Goal: Information Seeking & Learning: Learn about a topic

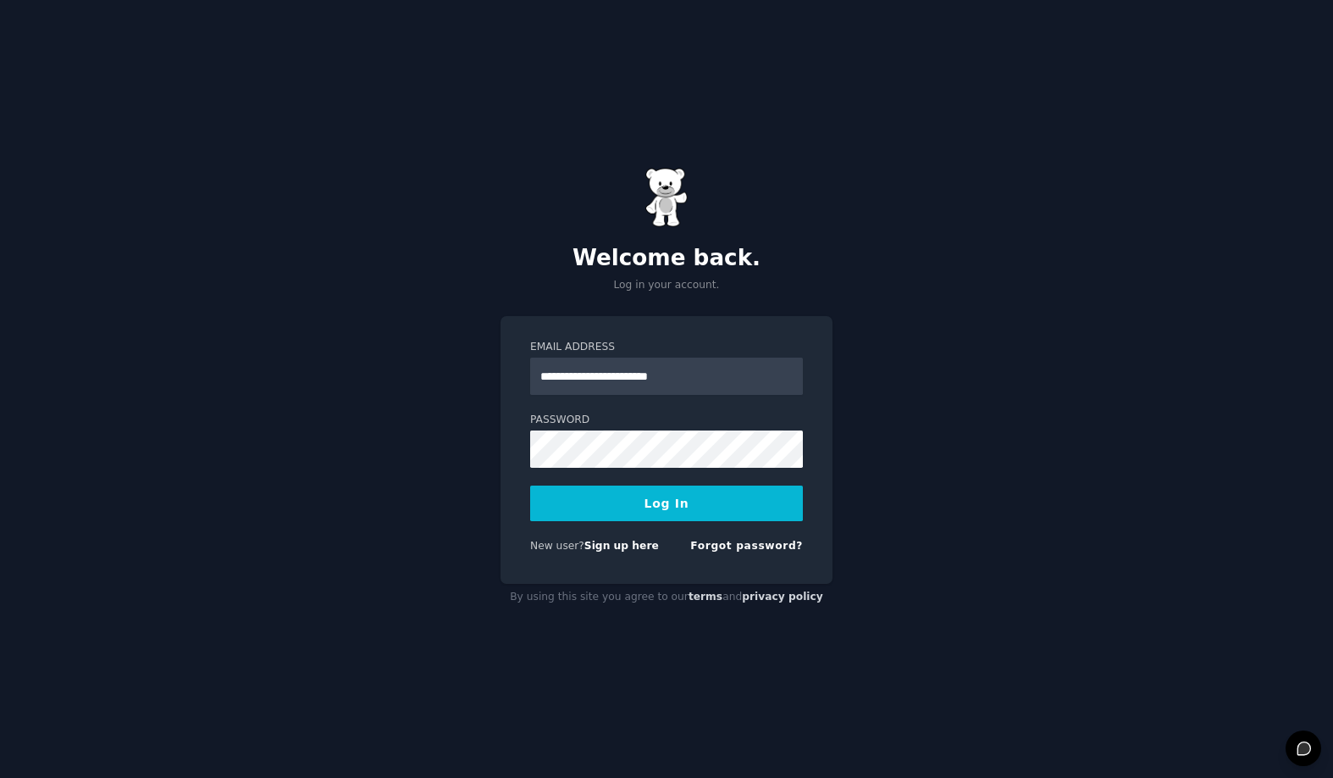
click at [648, 491] on button "Log In" at bounding box center [666, 503] width 273 height 36
click at [606, 546] on link "Sign up here" at bounding box center [621, 546] width 75 height 12
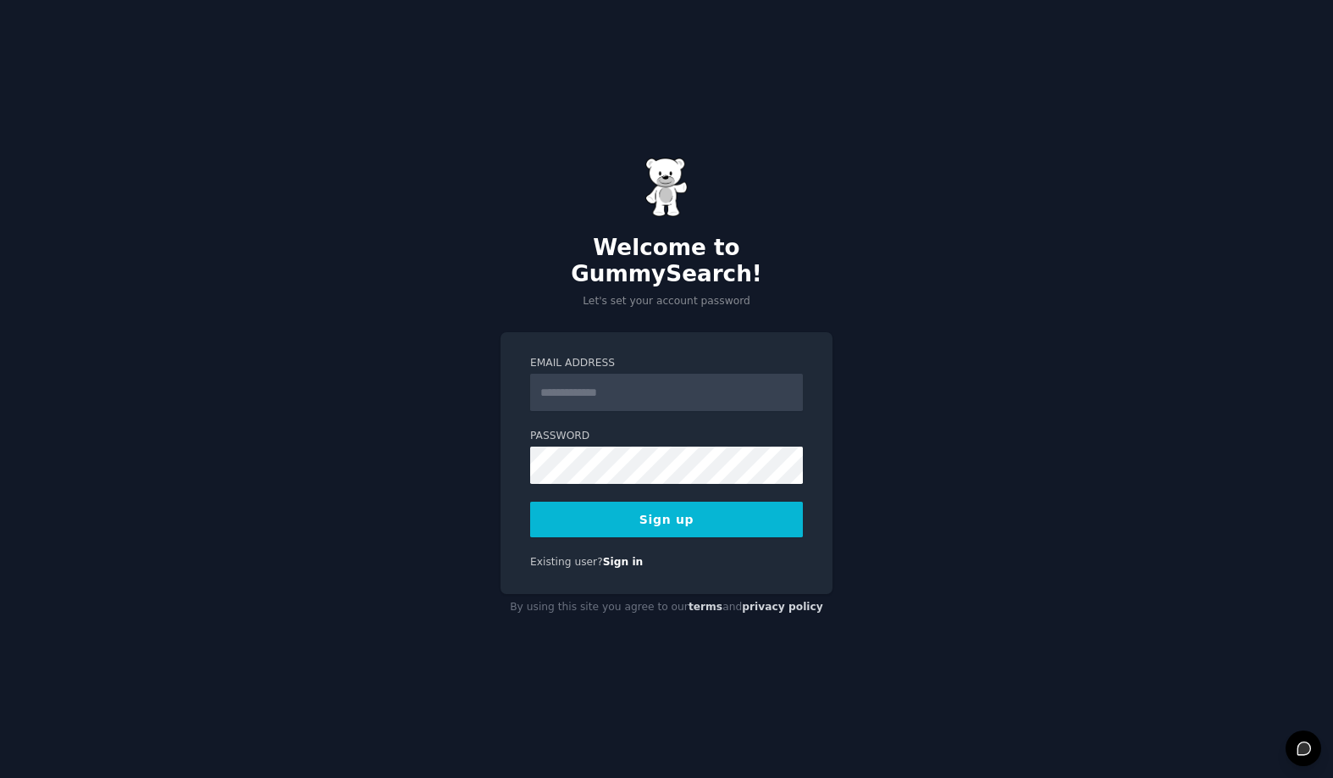
click at [634, 387] on input "Email Address" at bounding box center [666, 392] width 273 height 37
type input "**********"
click at [681, 514] on button "Sign up" at bounding box center [666, 519] width 273 height 36
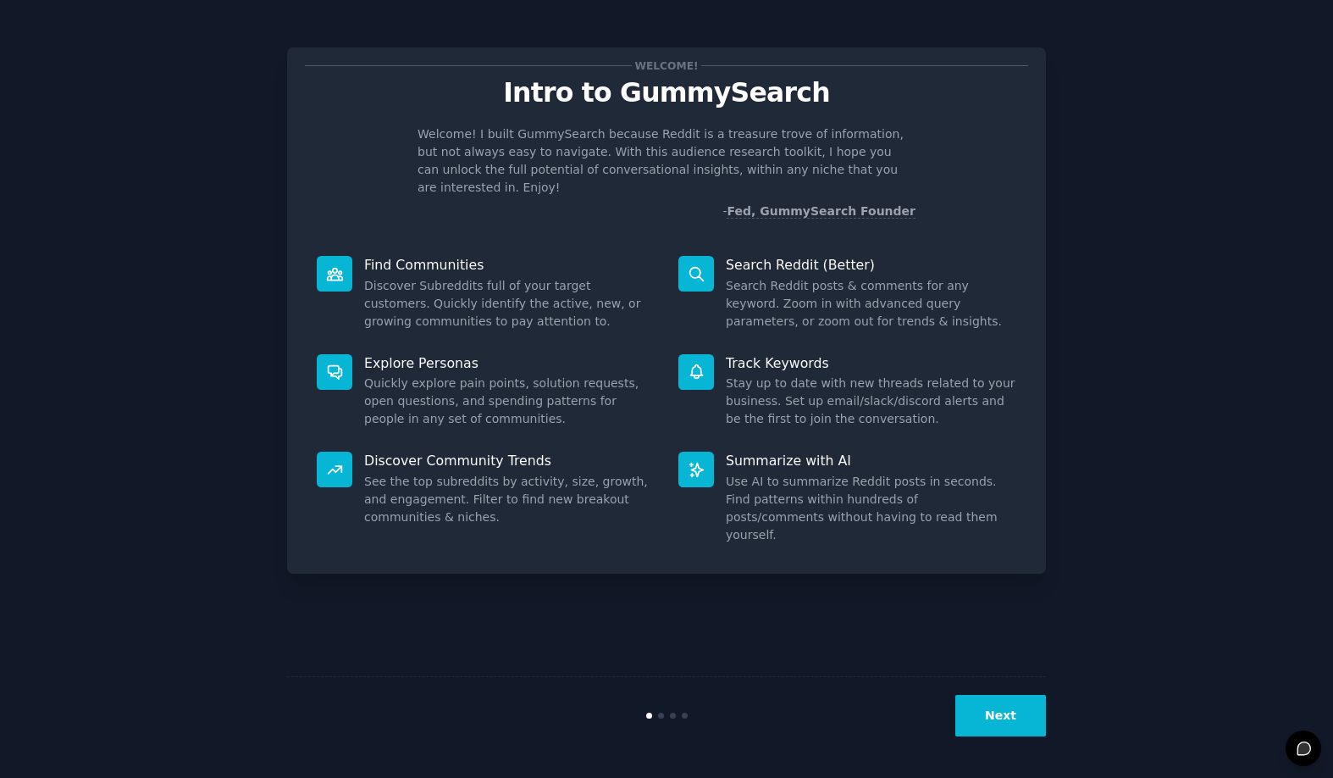
click at [1008, 725] on button "Next" at bounding box center [1000, 716] width 91 height 42
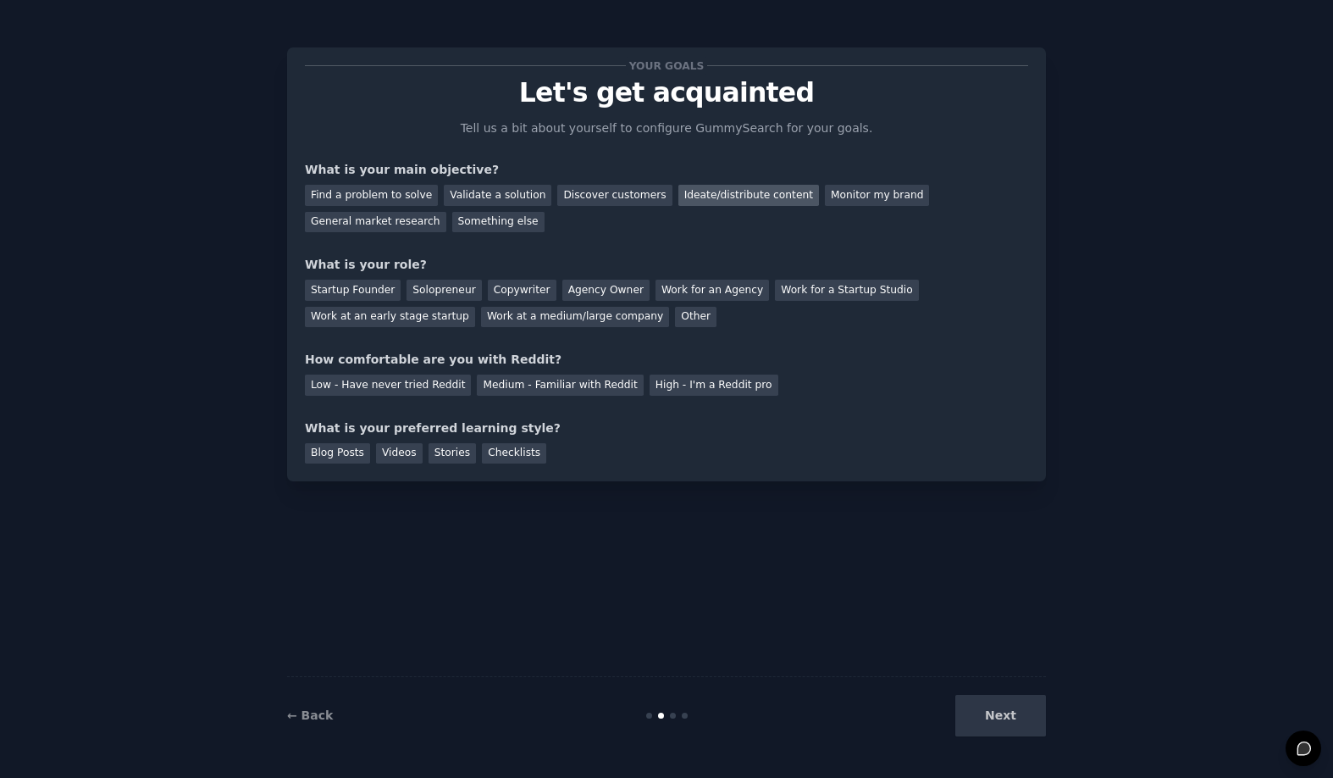
click at [746, 200] on div "Ideate/distribute content" at bounding box center [748, 195] width 141 height 21
click at [360, 223] on div "General market research" at bounding box center [375, 222] width 141 height 21
click at [700, 202] on div "Ideate/distribute content" at bounding box center [748, 195] width 141 height 21
click at [575, 196] on div "Discover customers" at bounding box center [614, 195] width 114 height 21
click at [343, 291] on div "Startup Founder" at bounding box center [353, 290] width 96 height 21
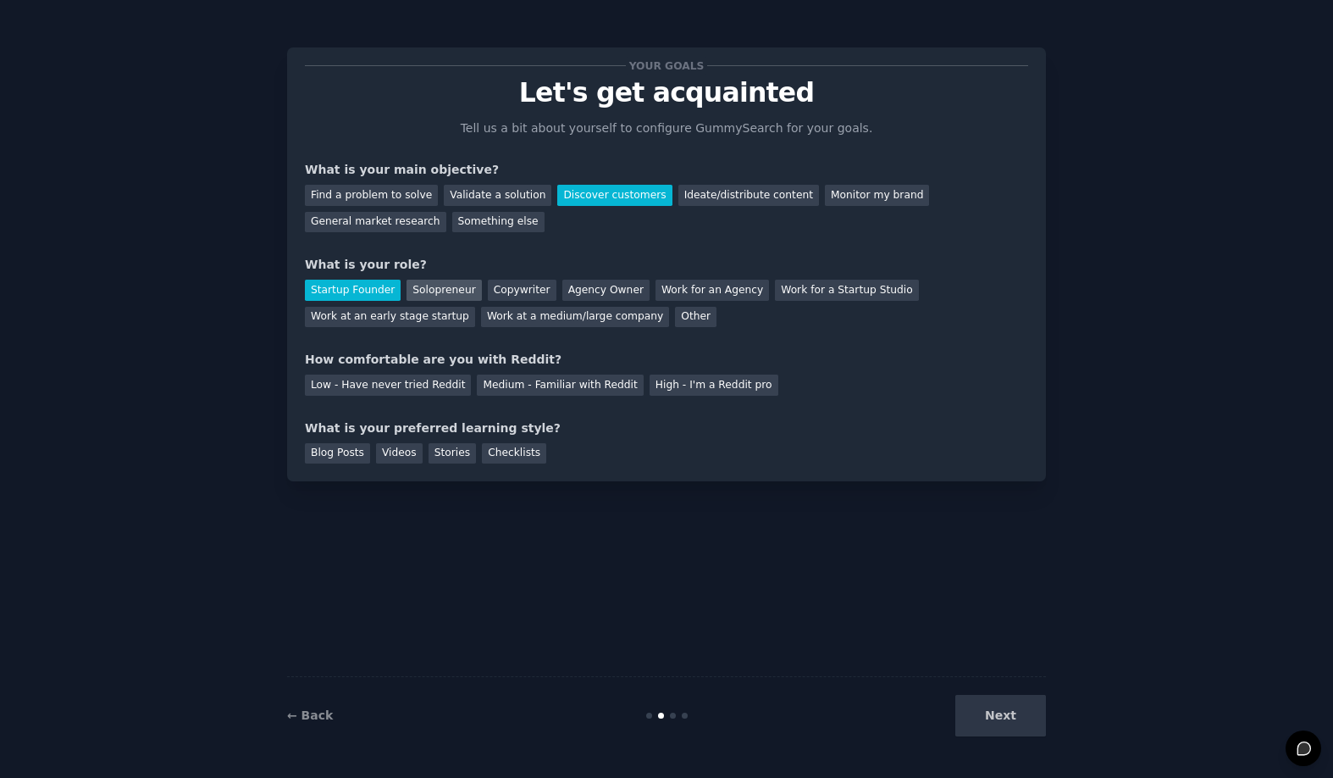
click at [432, 286] on div "Solopreneur" at bounding box center [444, 290] width 75 height 21
click at [363, 296] on div "Startup Founder" at bounding box center [353, 290] width 96 height 21
click at [502, 390] on div "Medium - Familiar with Reddit" at bounding box center [560, 384] width 166 height 21
click at [352, 457] on div "Blog Posts" at bounding box center [337, 453] width 65 height 21
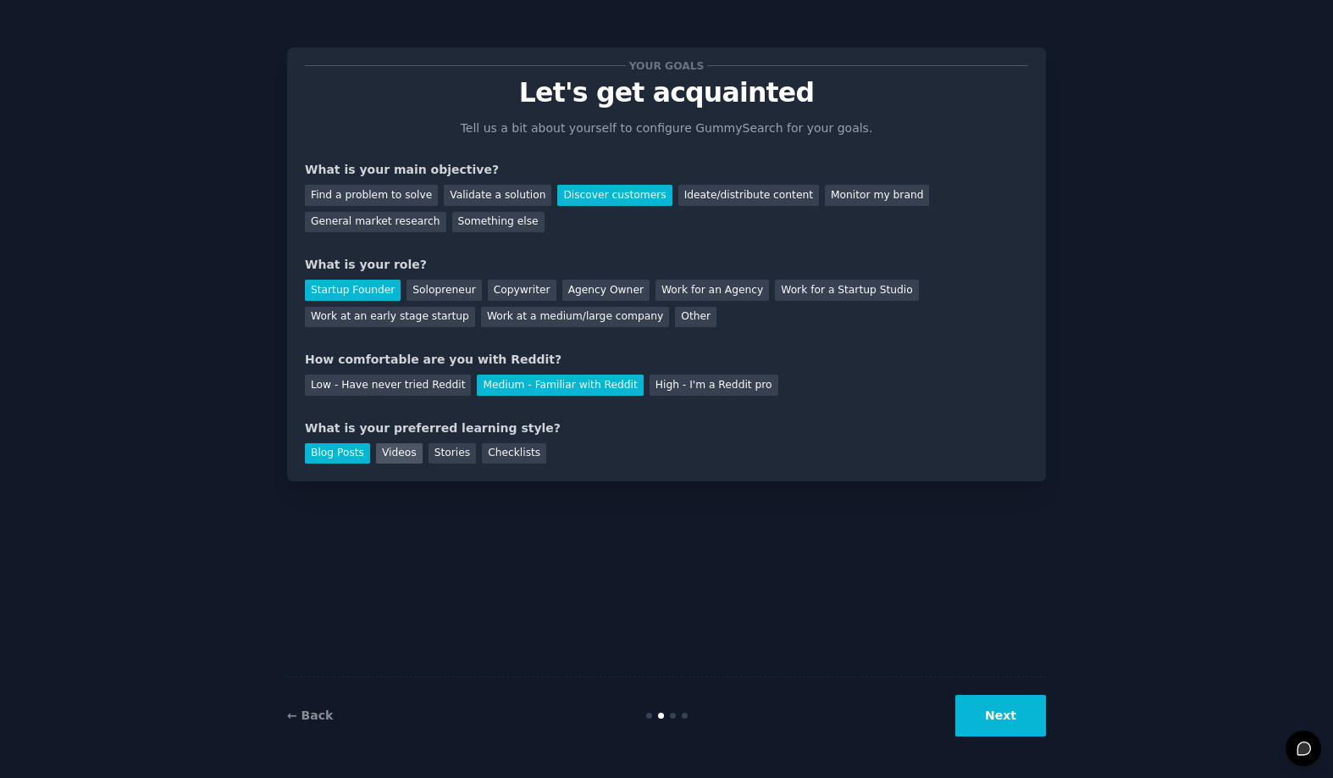
click at [397, 453] on div "Videos" at bounding box center [399, 453] width 47 height 21
click at [346, 456] on div "Blog Posts" at bounding box center [337, 453] width 65 height 21
click at [1001, 718] on button "Next" at bounding box center [1000, 716] width 91 height 42
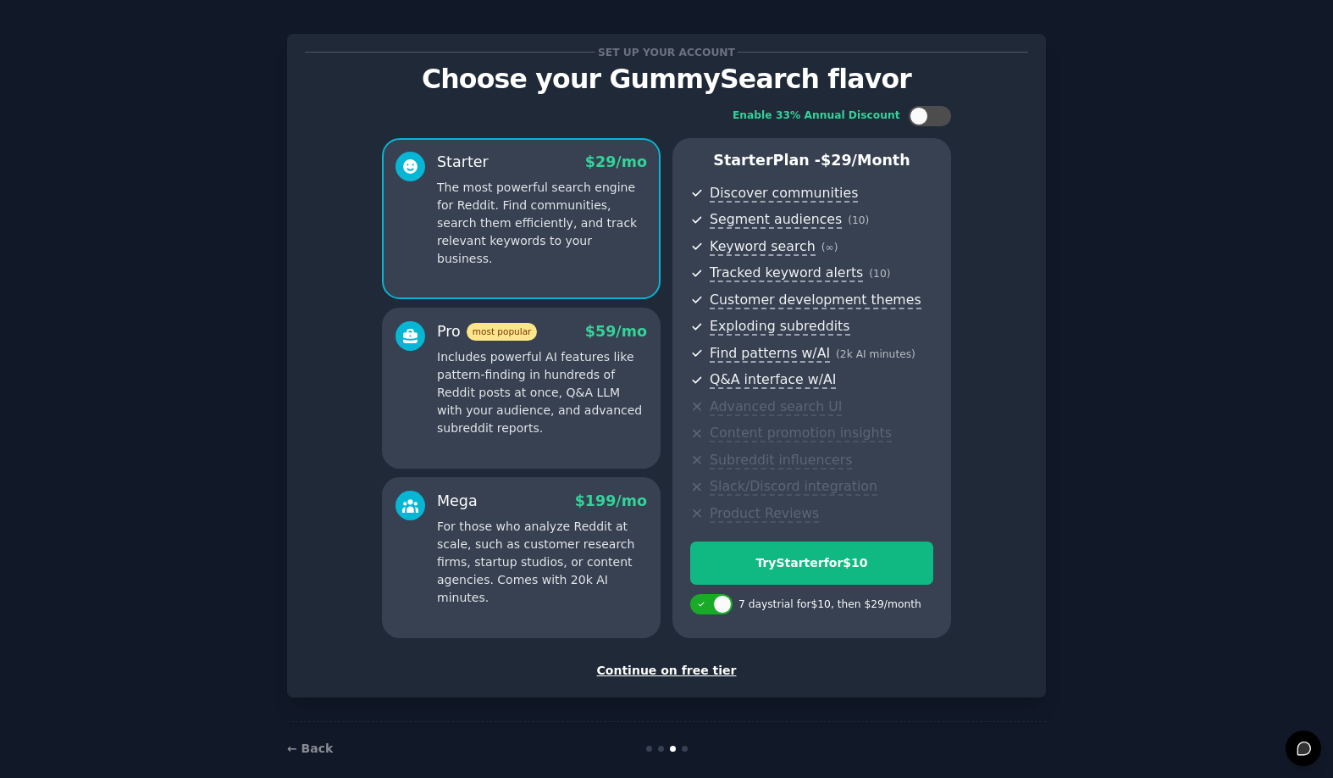
scroll to position [35, 0]
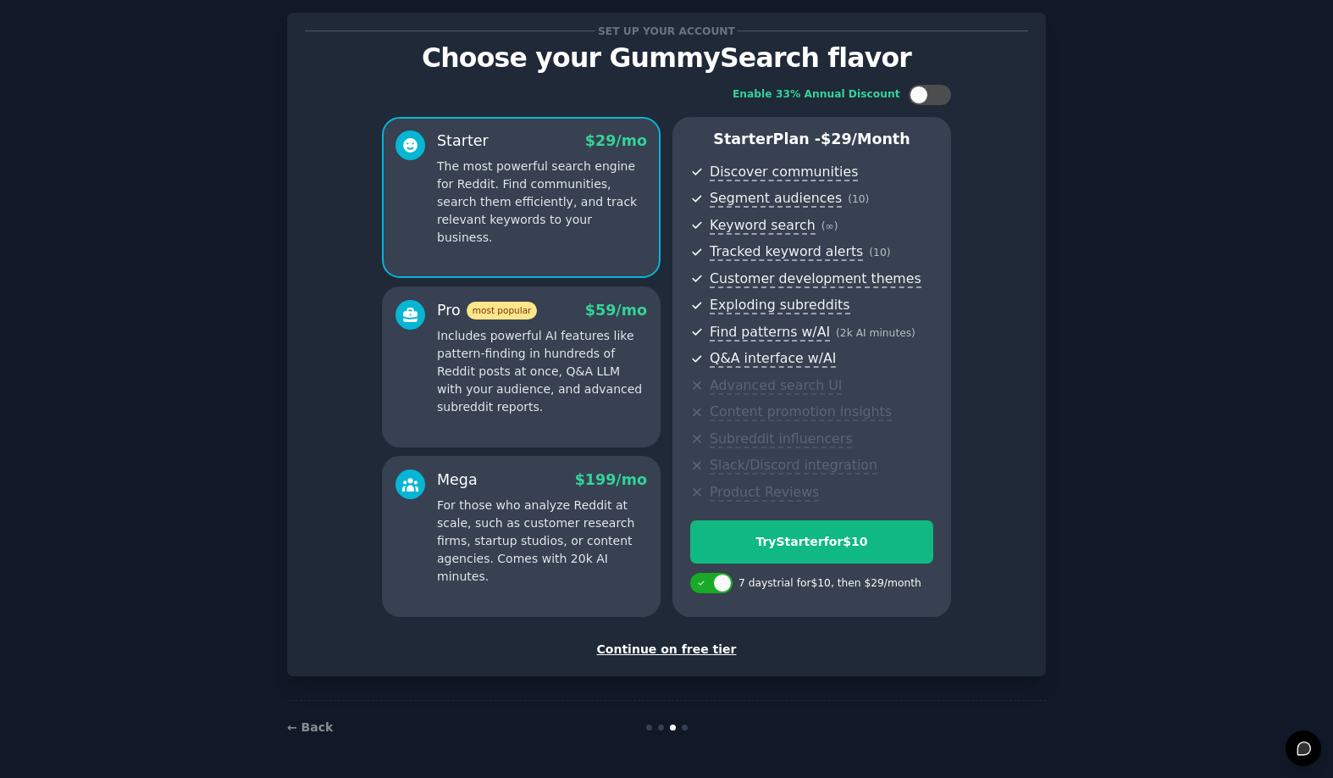
click at [673, 649] on div "Continue on free tier" at bounding box center [666, 649] width 723 height 18
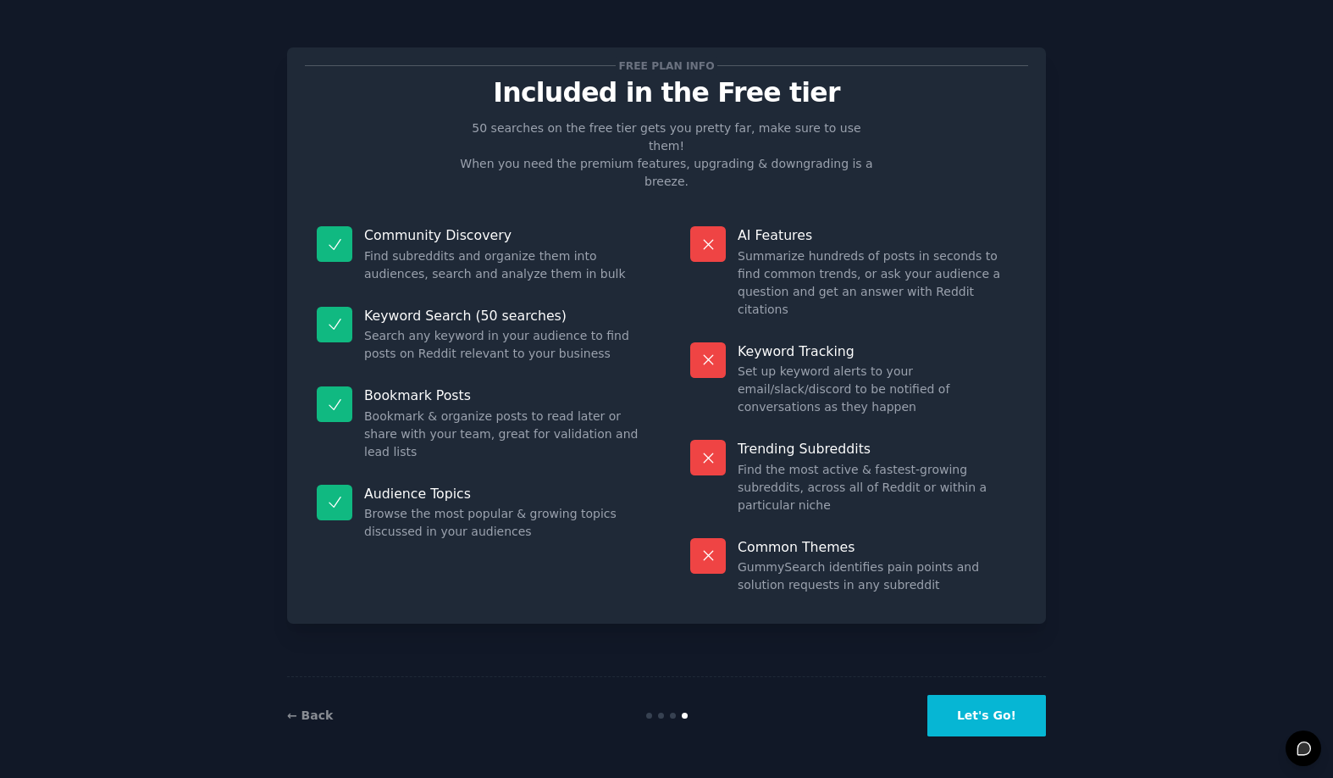
click at [981, 725] on button "Let's Go!" at bounding box center [986, 716] width 119 height 42
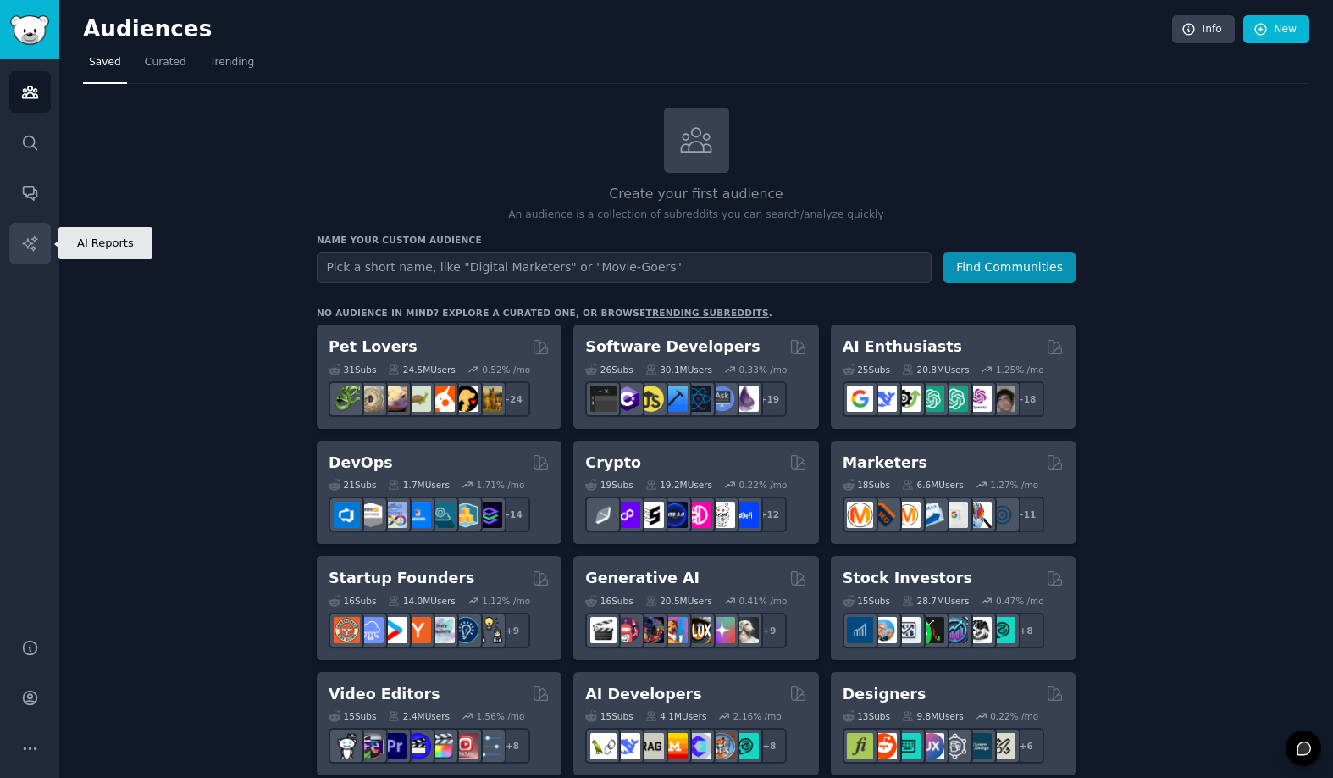
click at [29, 237] on icon "Sidebar" at bounding box center [30, 244] width 18 height 18
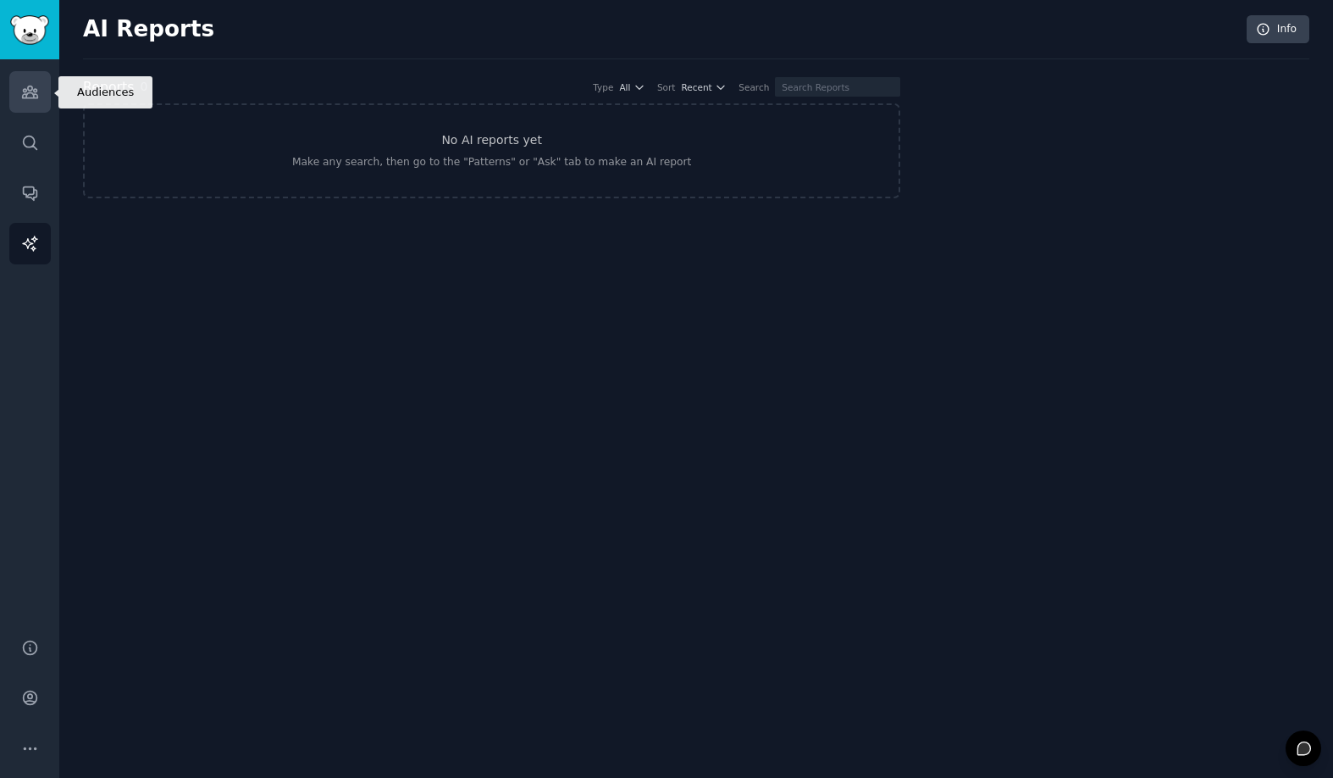
click at [25, 84] on icon "Sidebar" at bounding box center [30, 92] width 18 height 18
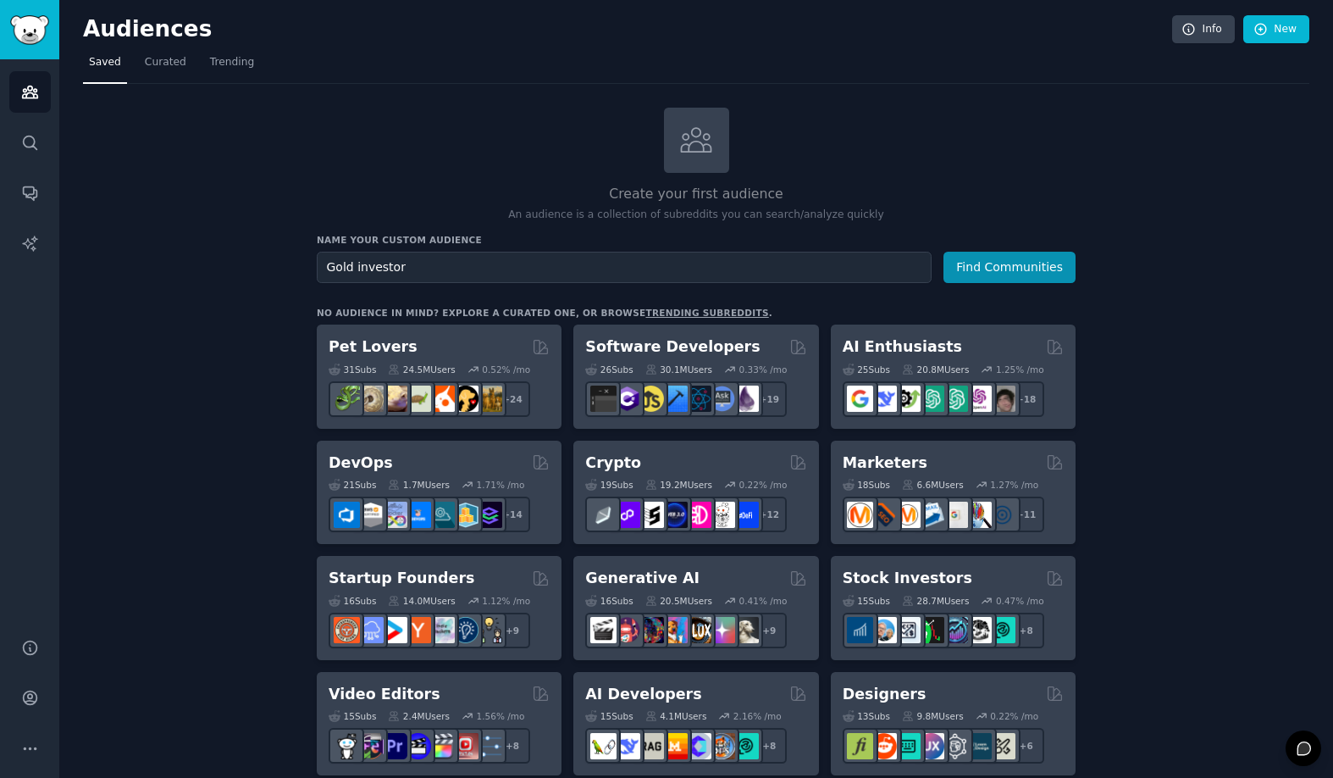
type input "Gold investor"
click at [944, 252] on button "Find Communities" at bounding box center [1010, 267] width 132 height 31
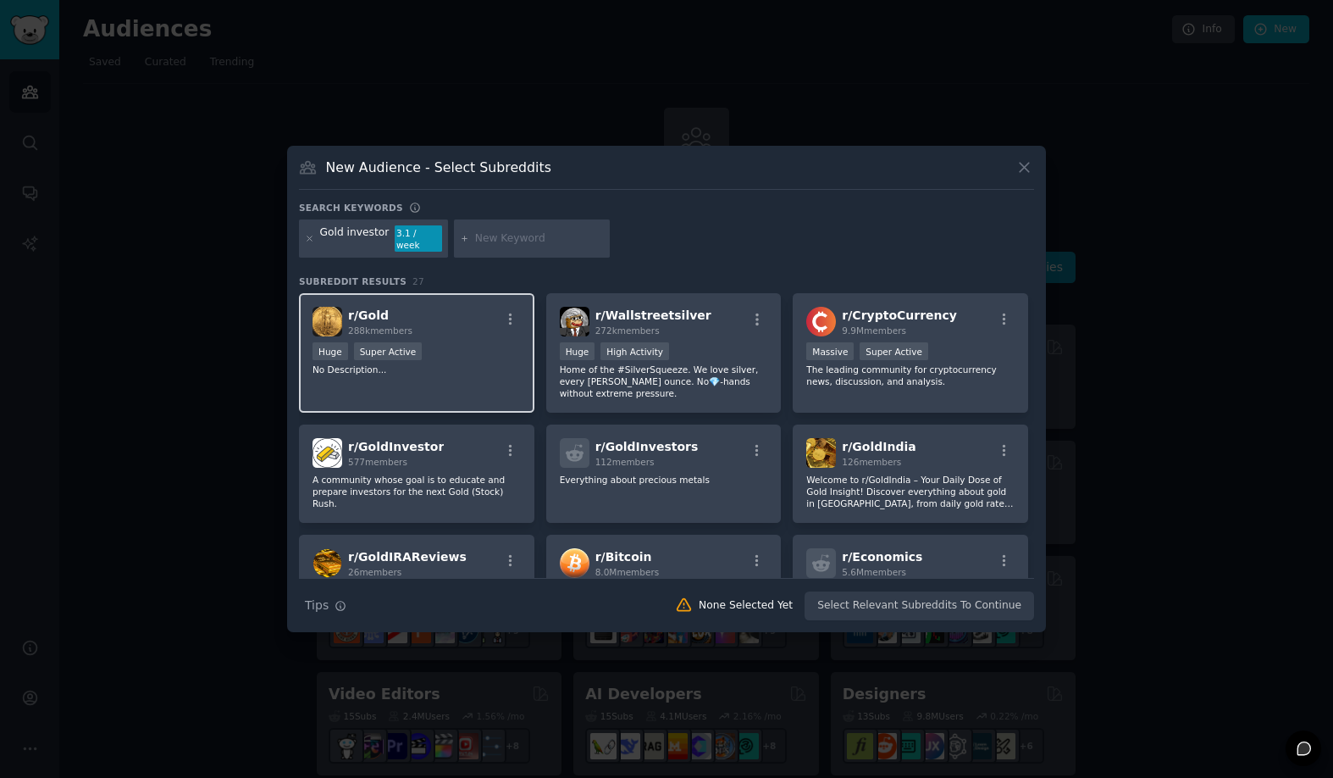
click at [469, 352] on div "Huge Super Active" at bounding box center [417, 352] width 208 height 21
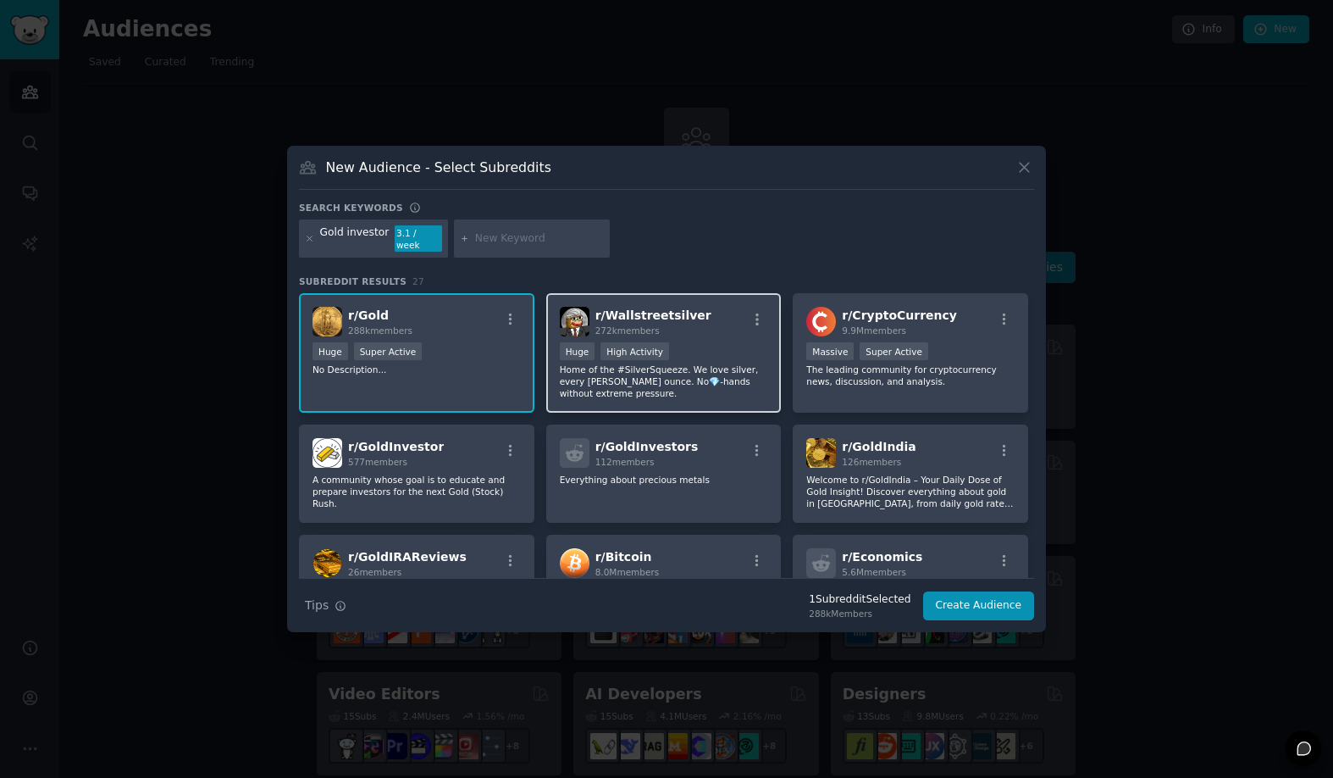
click at [726, 343] on div ">= 80th percentile for submissions / day Huge High Activity" at bounding box center [664, 352] width 208 height 21
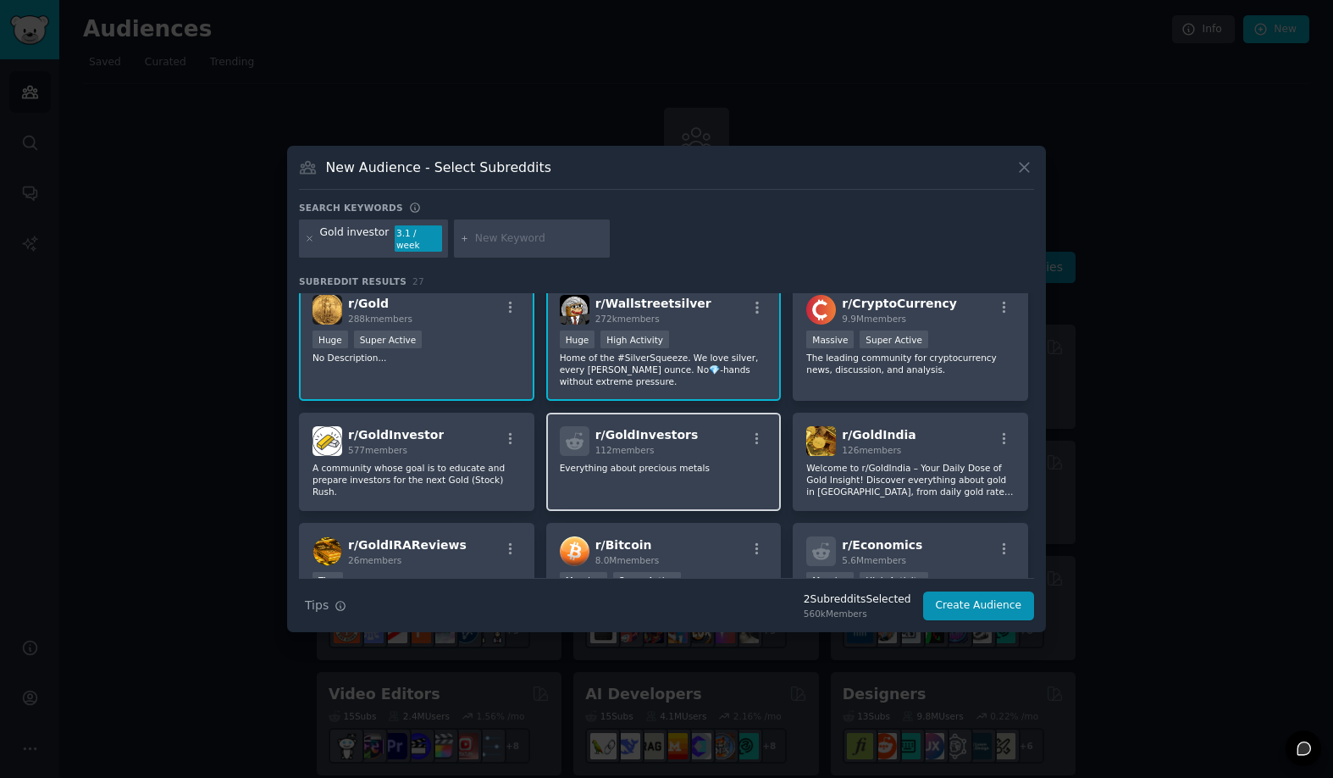
scroll to position [27, 0]
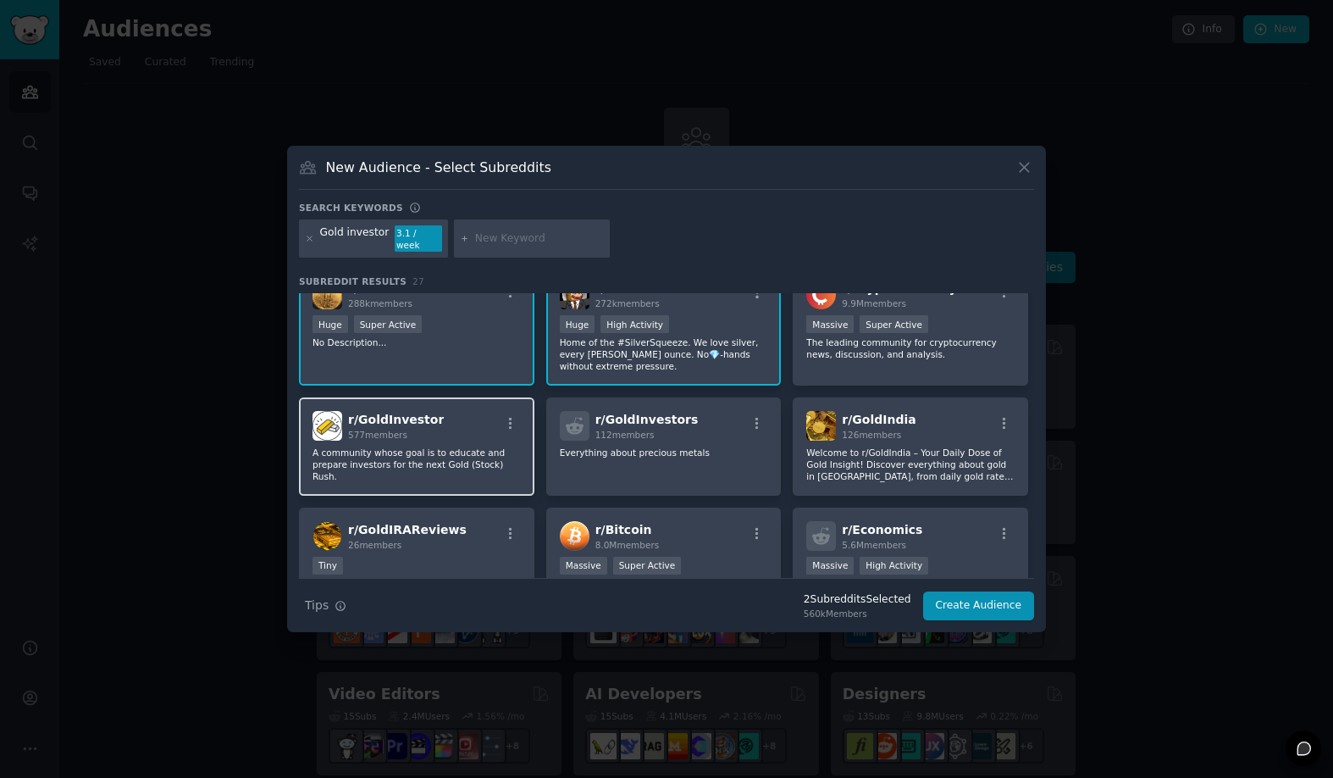
click at [467, 420] on div "r/ GoldInvestor 577 members" at bounding box center [417, 426] width 208 height 30
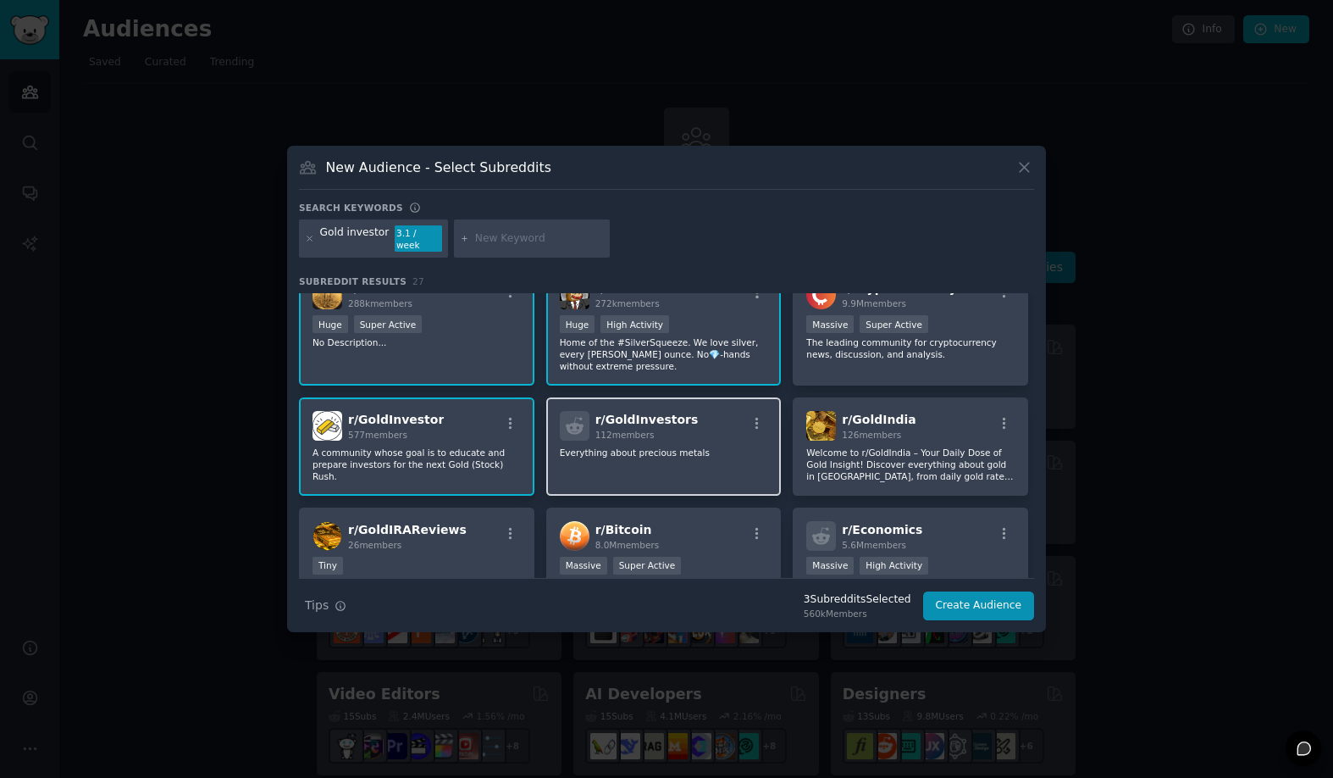
click at [767, 451] on div "r/ GoldInvestors 112 members Everything about precious metals" at bounding box center [663, 446] width 235 height 98
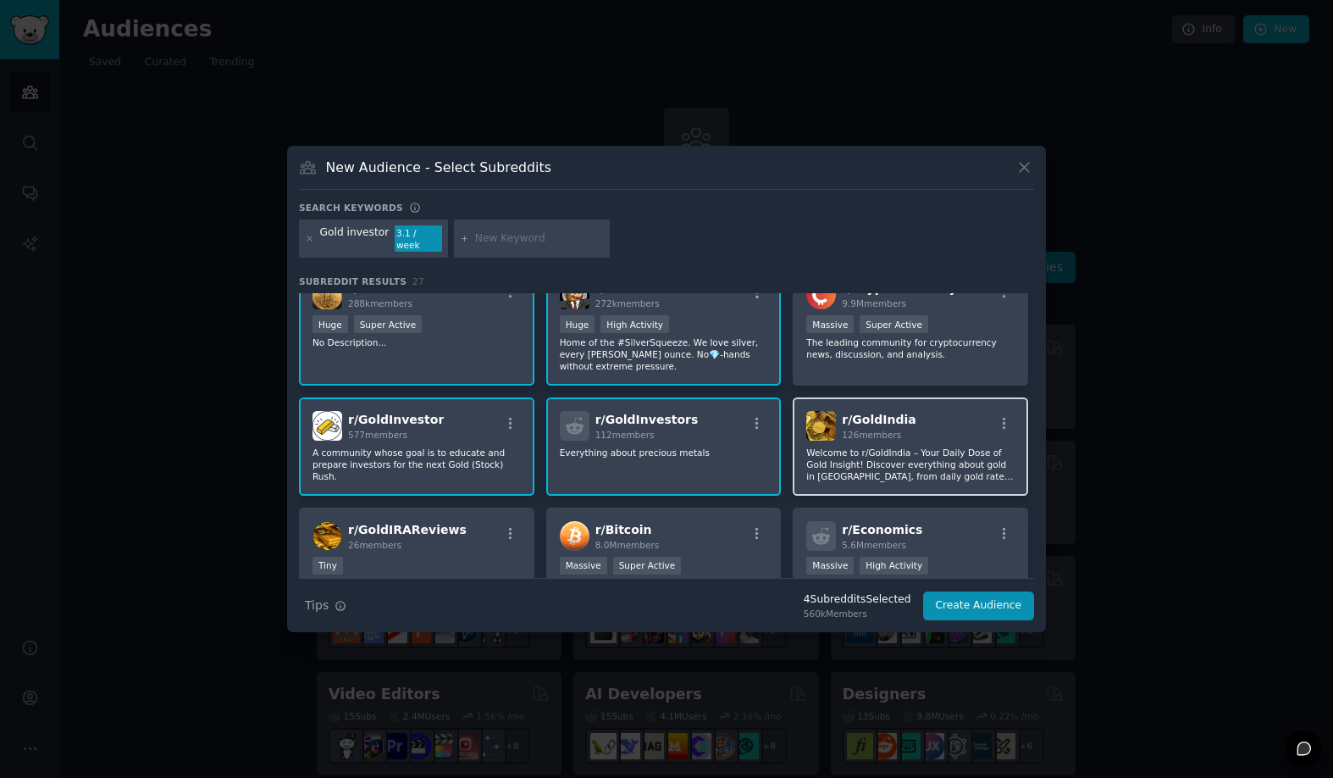
click at [959, 451] on p "Welcome to r/GoldIndia – Your Daily Dose of Gold Insight! Discover everything a…" at bounding box center [910, 464] width 208 height 36
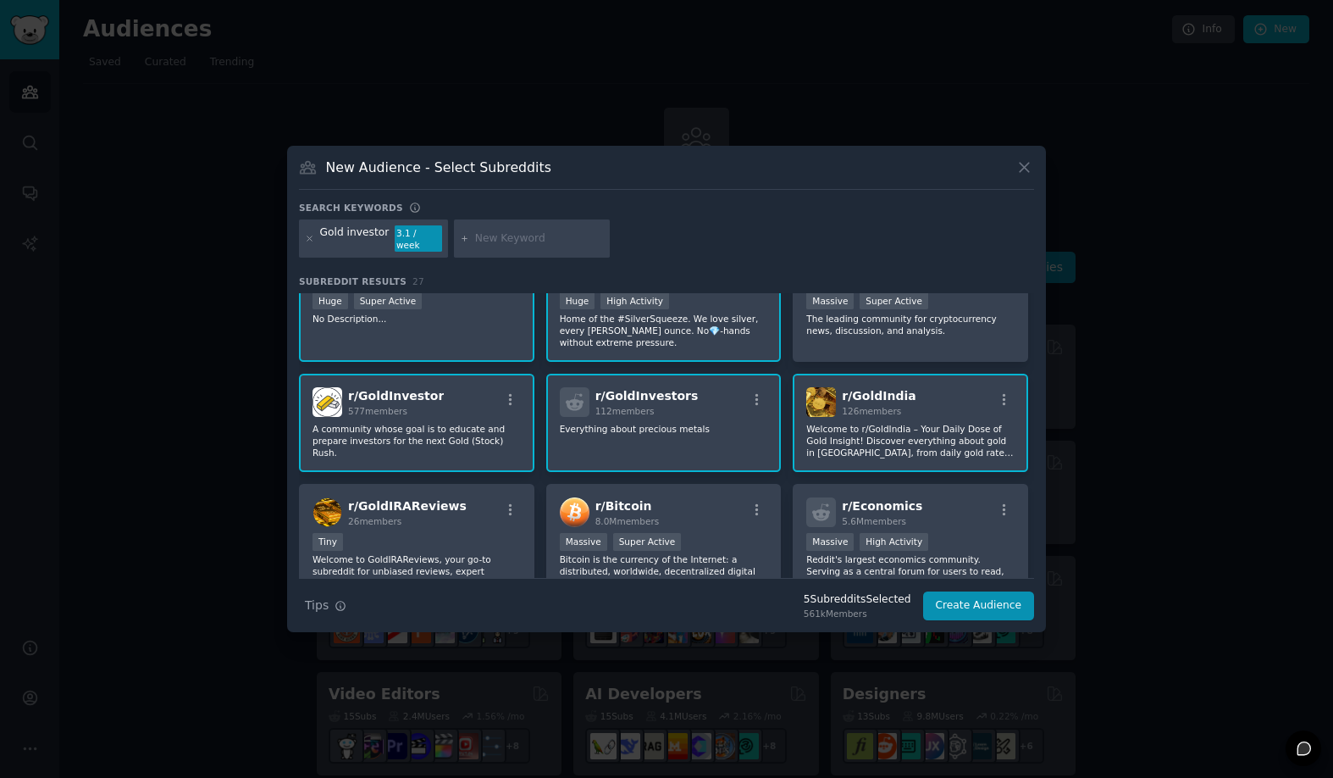
scroll to position [82, 0]
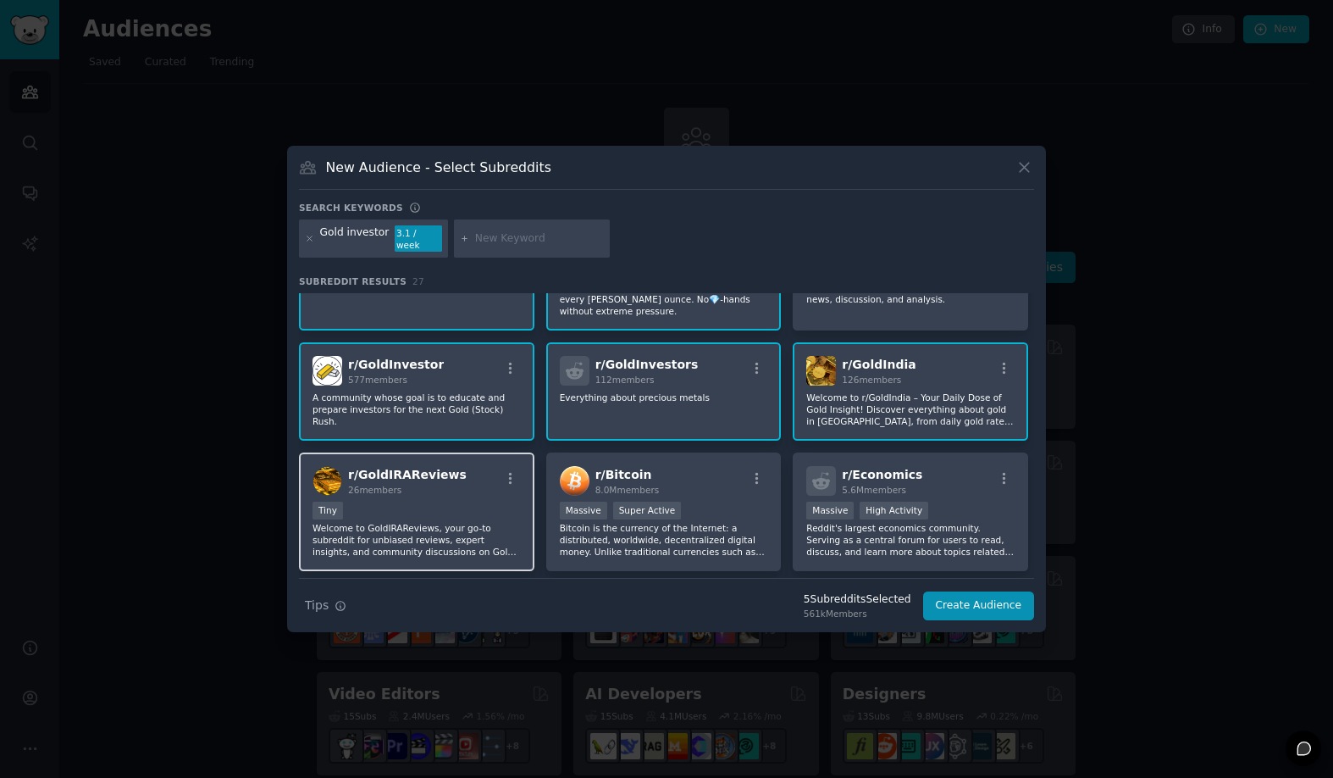
drag, startPoint x: 451, startPoint y: 495, endPoint x: 473, endPoint y: 495, distance: 22.9
click at [451, 501] on div "Tiny" at bounding box center [417, 511] width 208 height 21
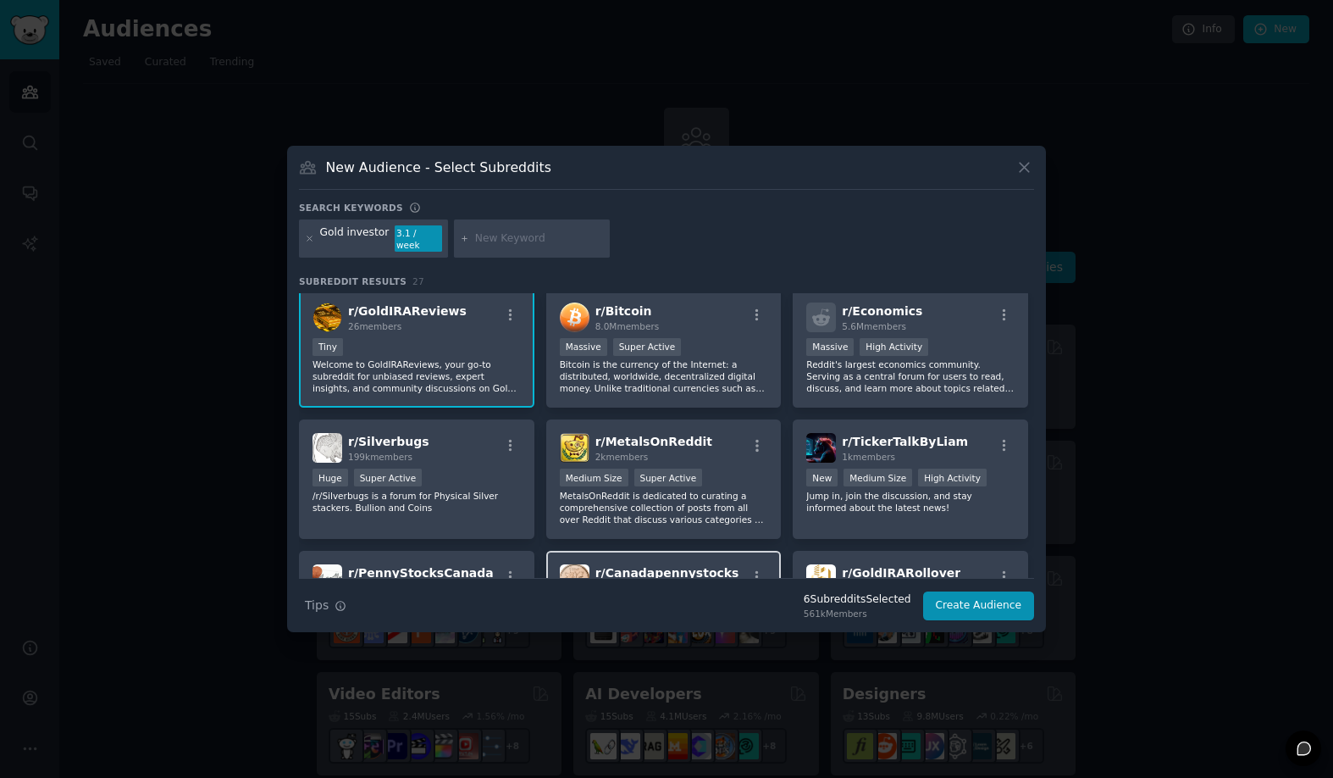
scroll to position [318, 0]
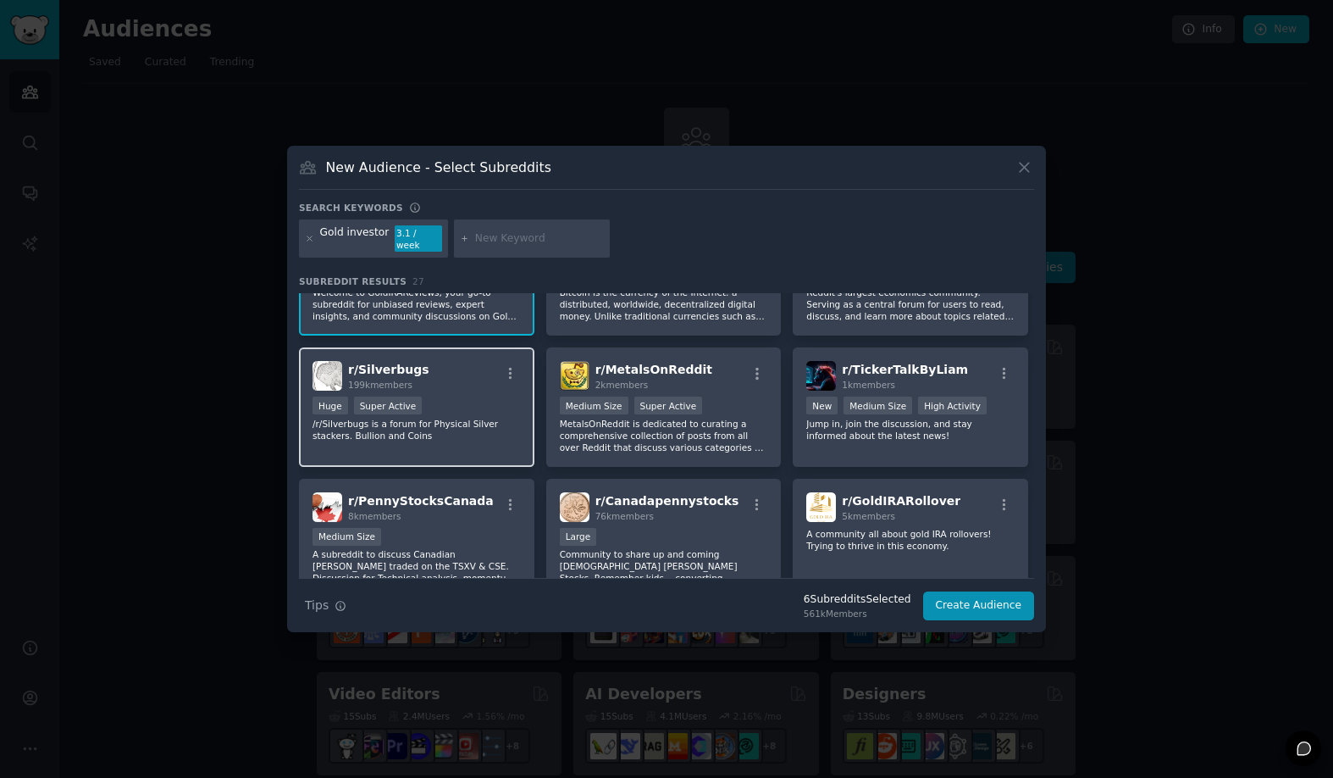
click at [468, 409] on div "Huge Super Active" at bounding box center [417, 406] width 208 height 21
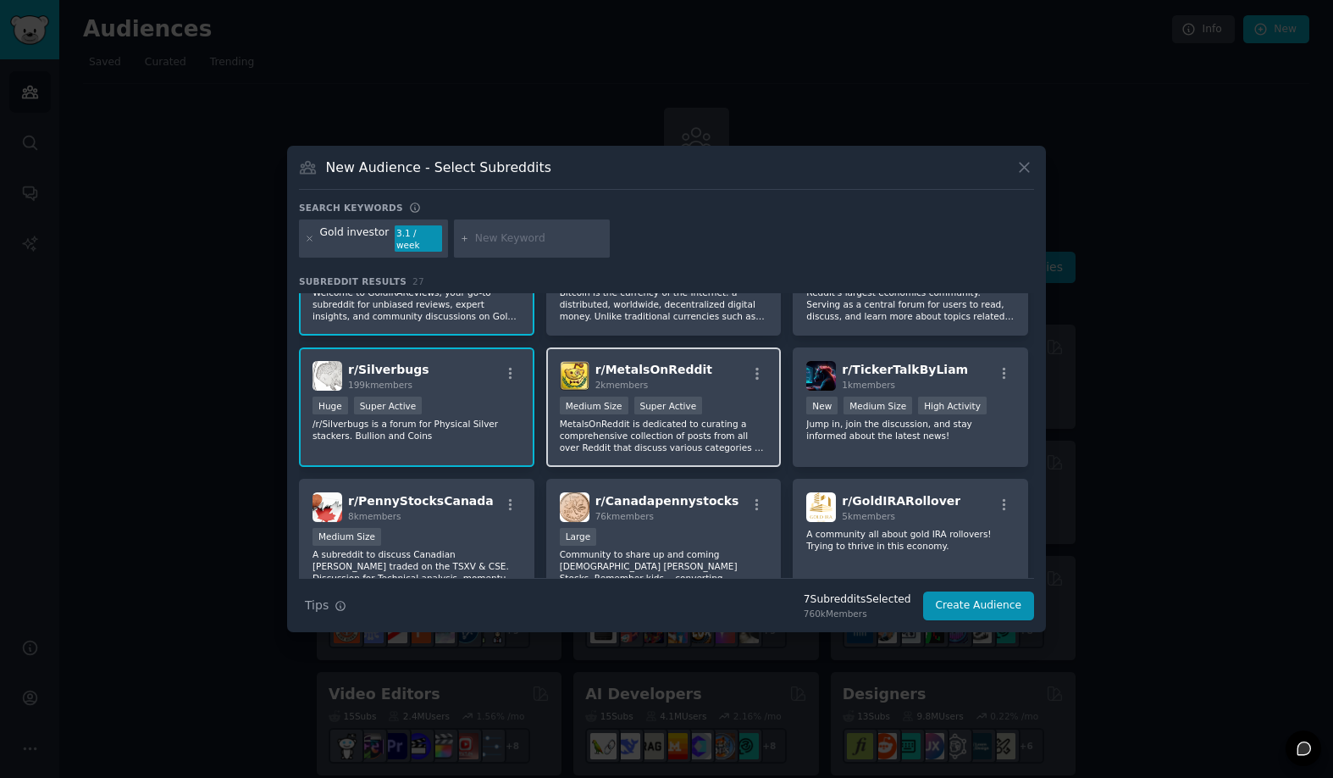
click at [727, 389] on div "r/ MetalsOnReddit 2k members >= 95th percentile for submissions / day Medium Si…" at bounding box center [663, 406] width 235 height 119
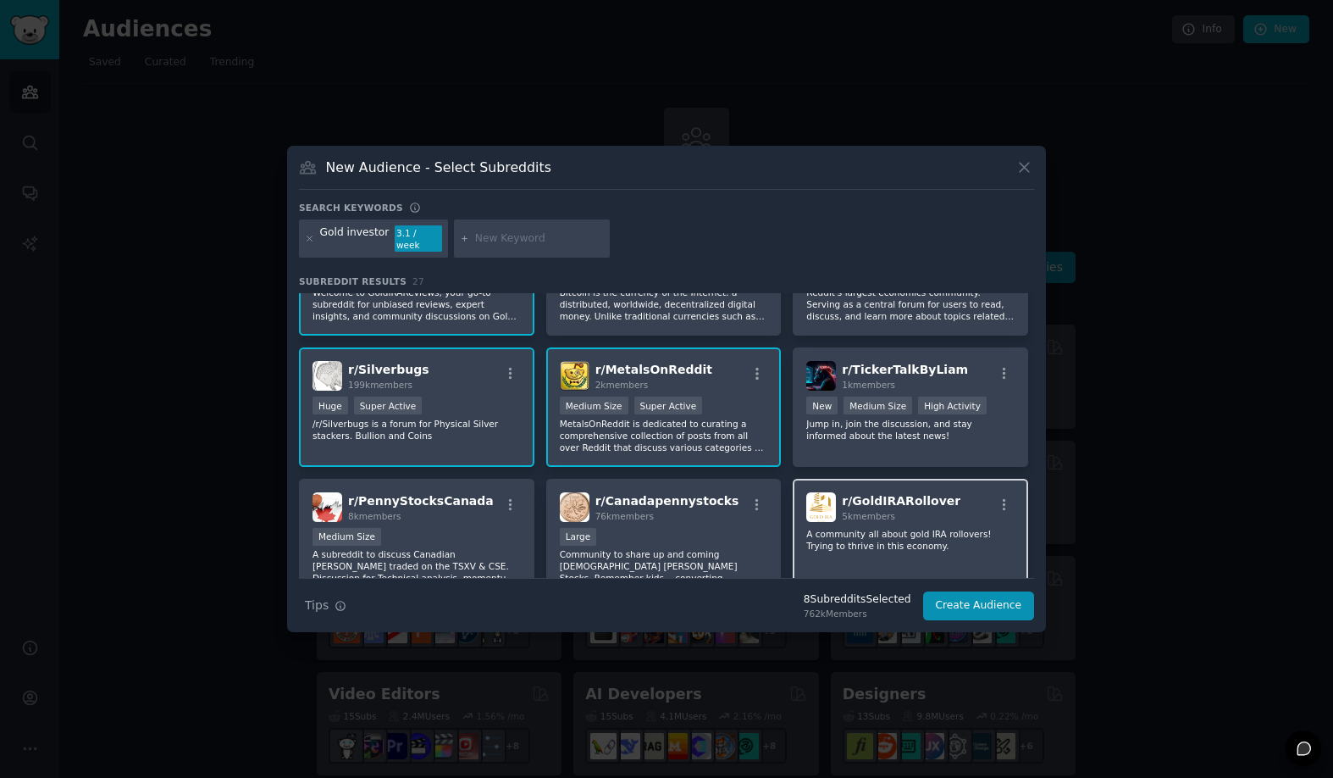
click at [894, 519] on div "r/ GoldIRARollover 5k members A community all about gold IRA rollovers! Trying …" at bounding box center [910, 538] width 235 height 119
click at [468, 528] on div "Medium Size" at bounding box center [417, 538] width 208 height 21
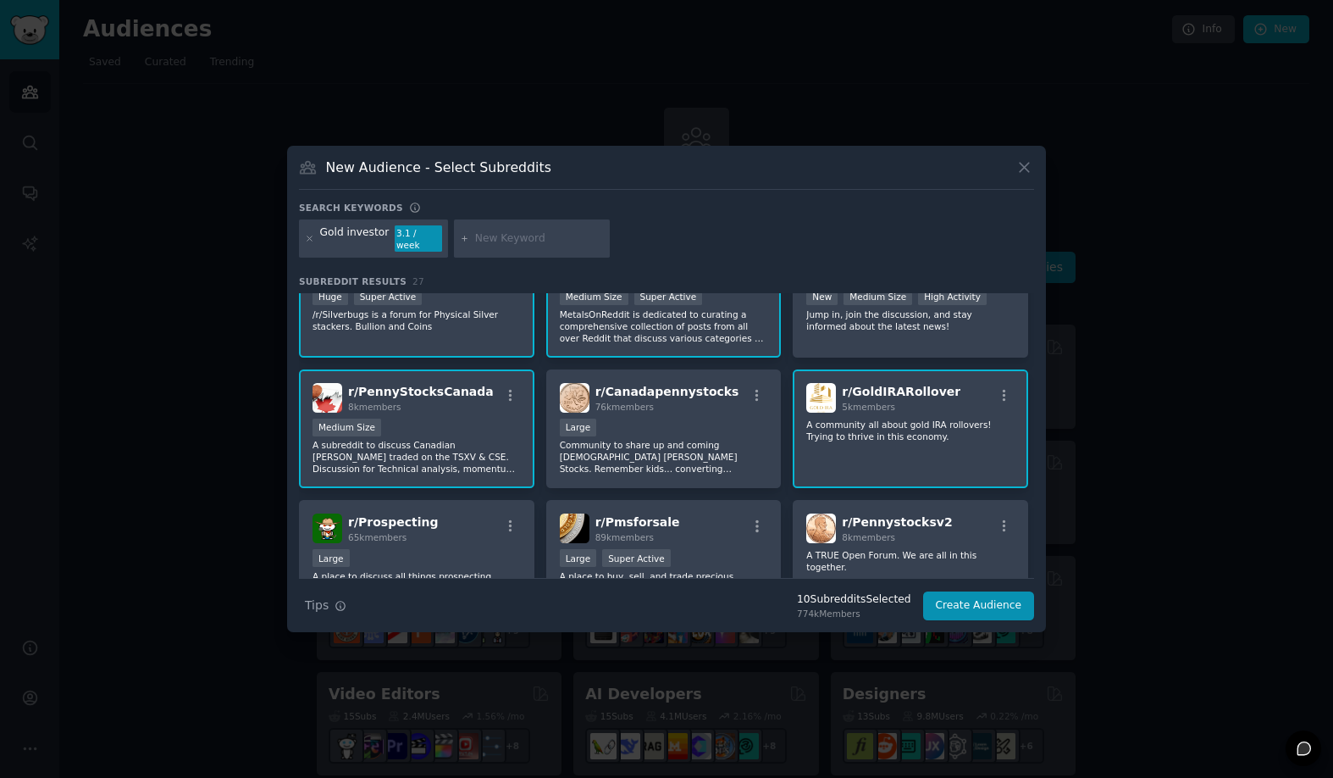
click at [445, 407] on div "r/ PennyStocksCanada 8k members Medium Size A subreddit to discuss Canadian [PE…" at bounding box center [416, 428] width 235 height 119
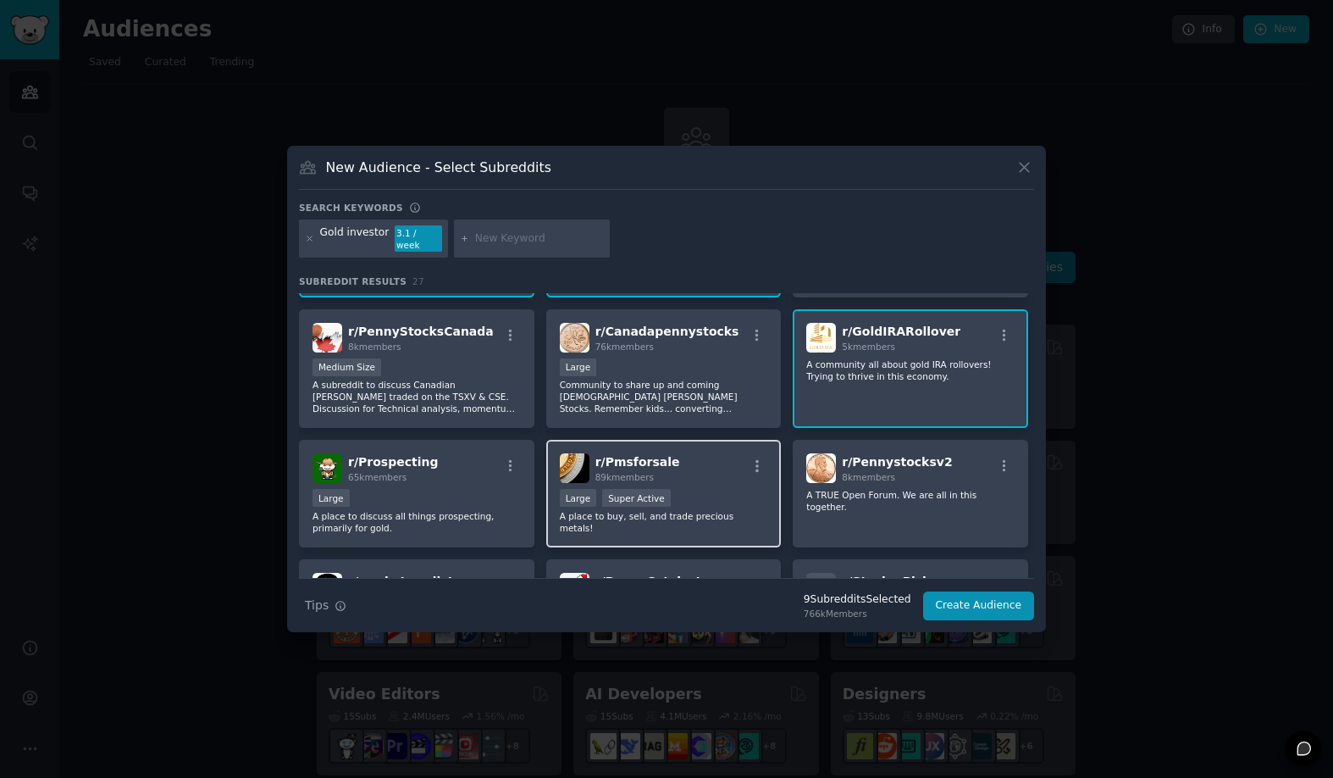
scroll to position [586, 0]
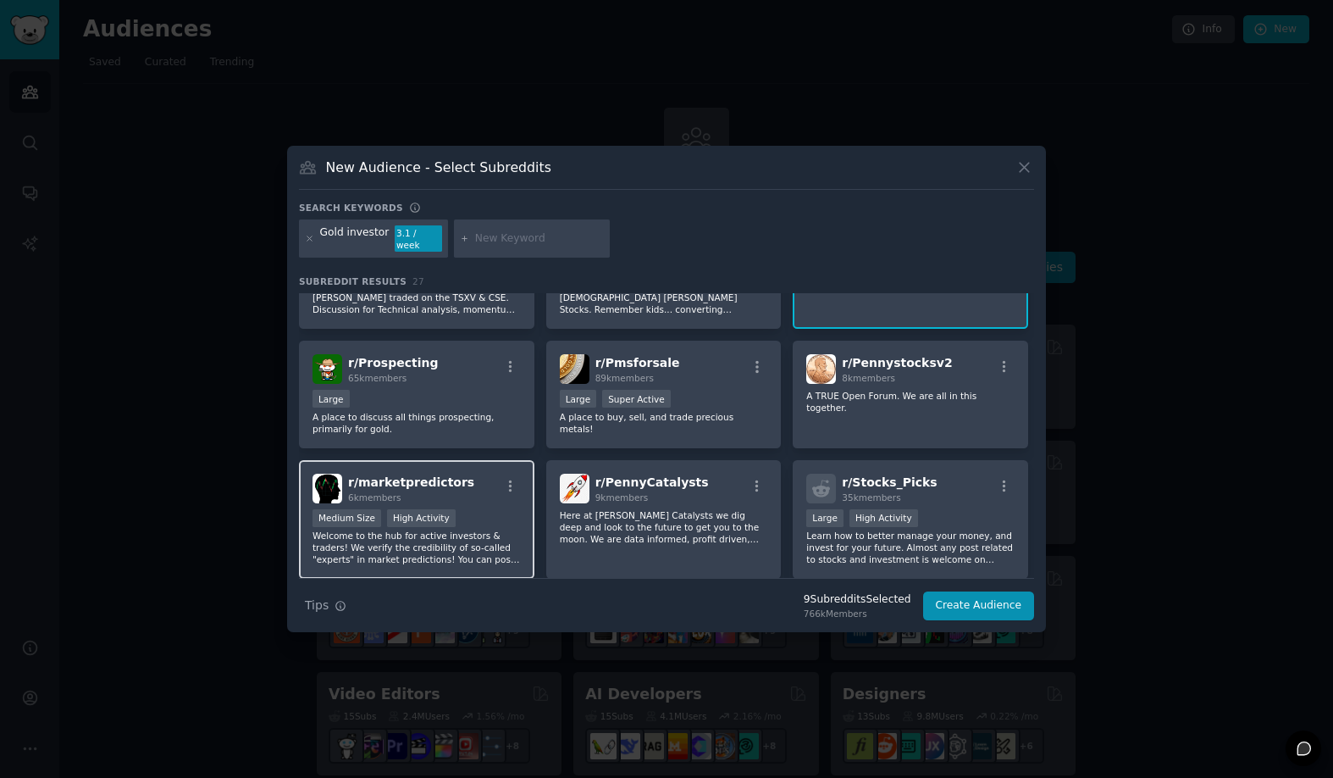
click at [482, 489] on div "r/ marketpredictors 6k members" at bounding box center [417, 488] width 208 height 30
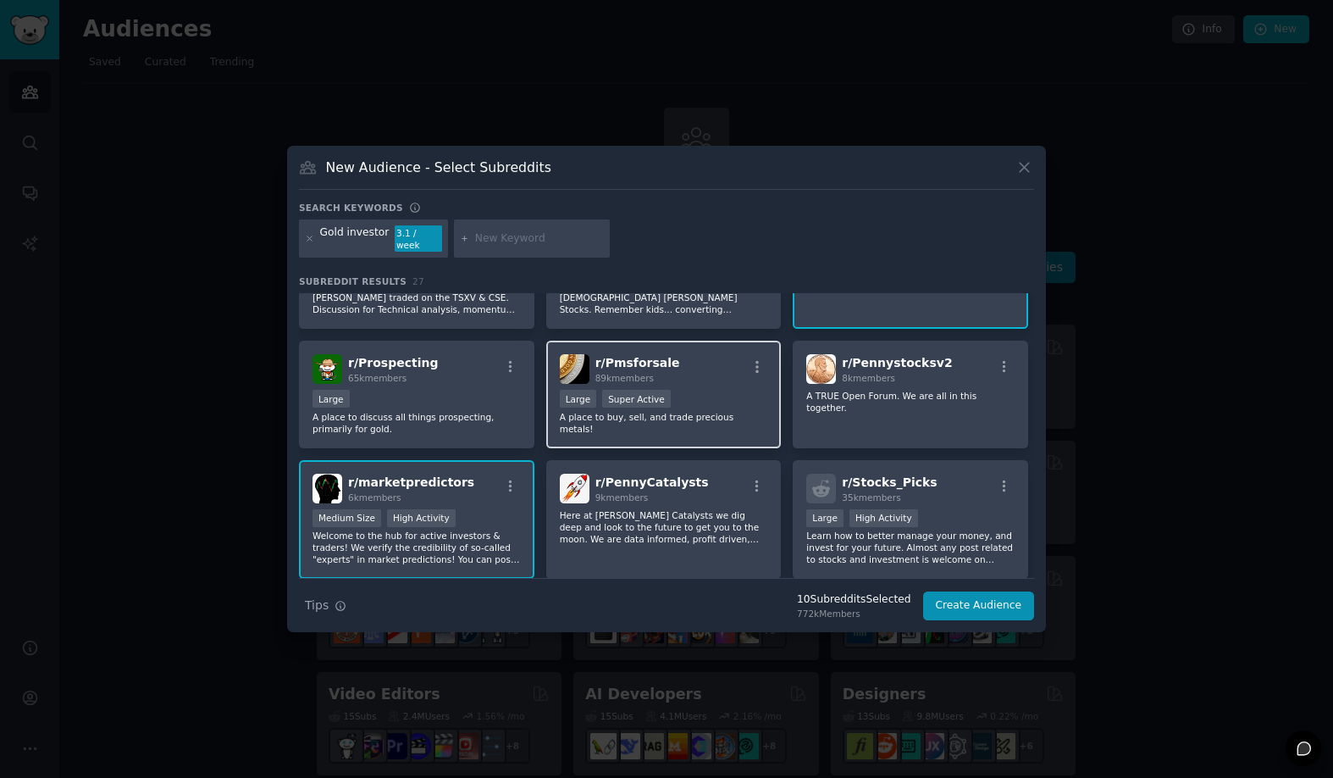
click at [708, 363] on div "r/ Pmsforsale 89k members" at bounding box center [664, 369] width 208 height 30
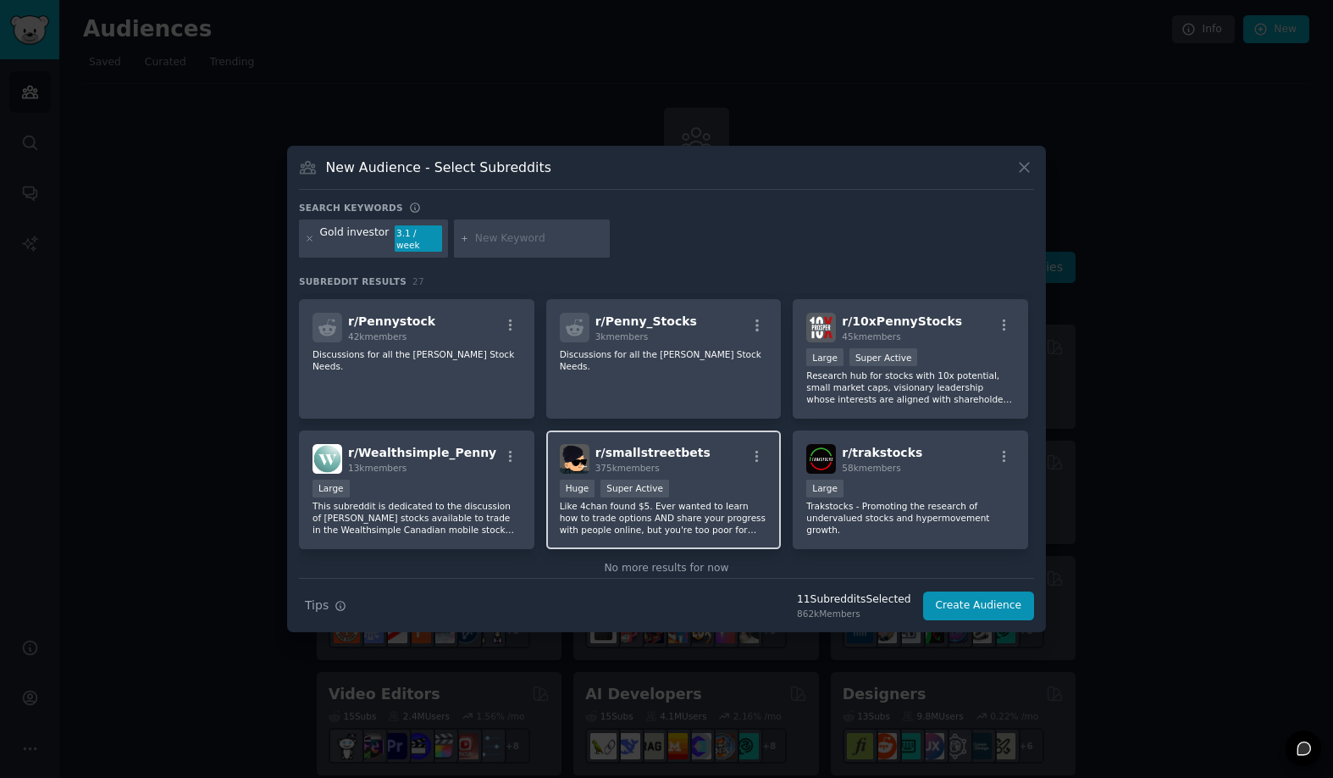
scroll to position [908, 0]
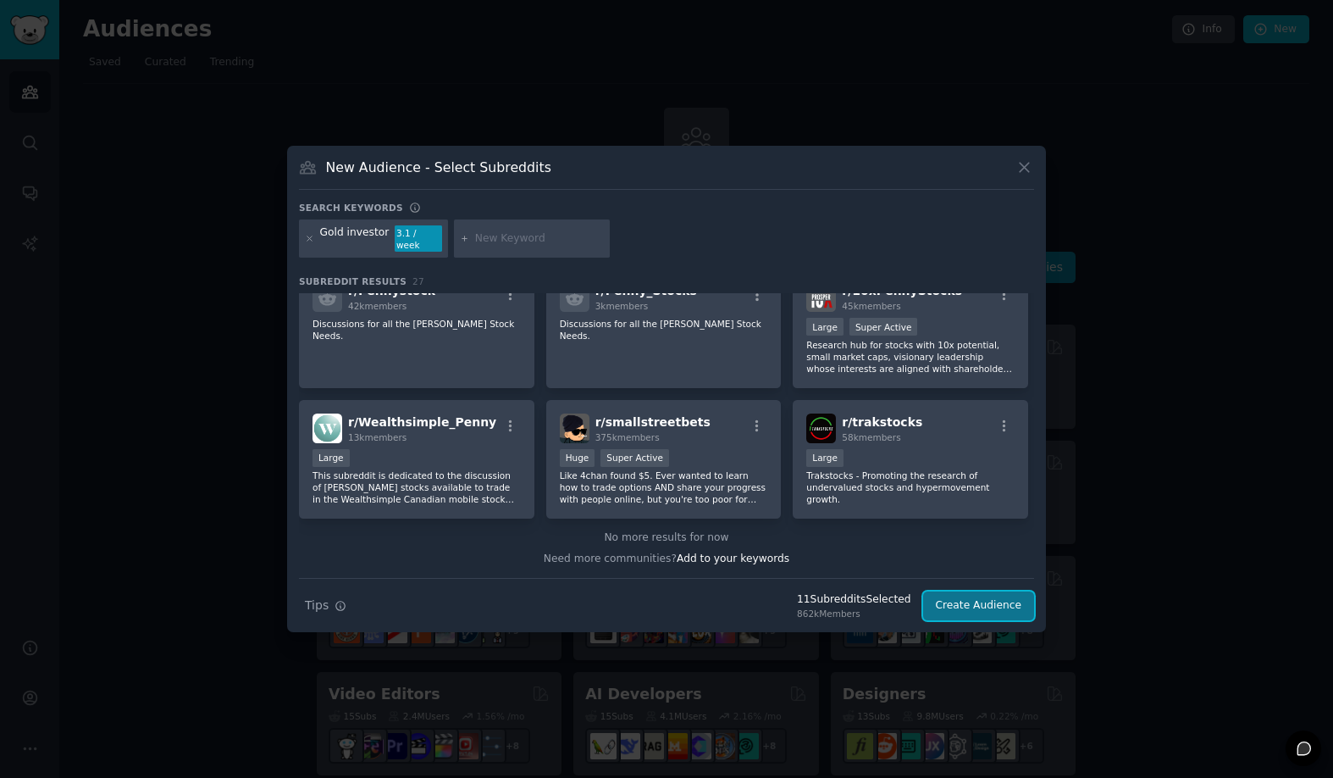
click at [944, 601] on button "Create Audience" at bounding box center [979, 605] width 112 height 29
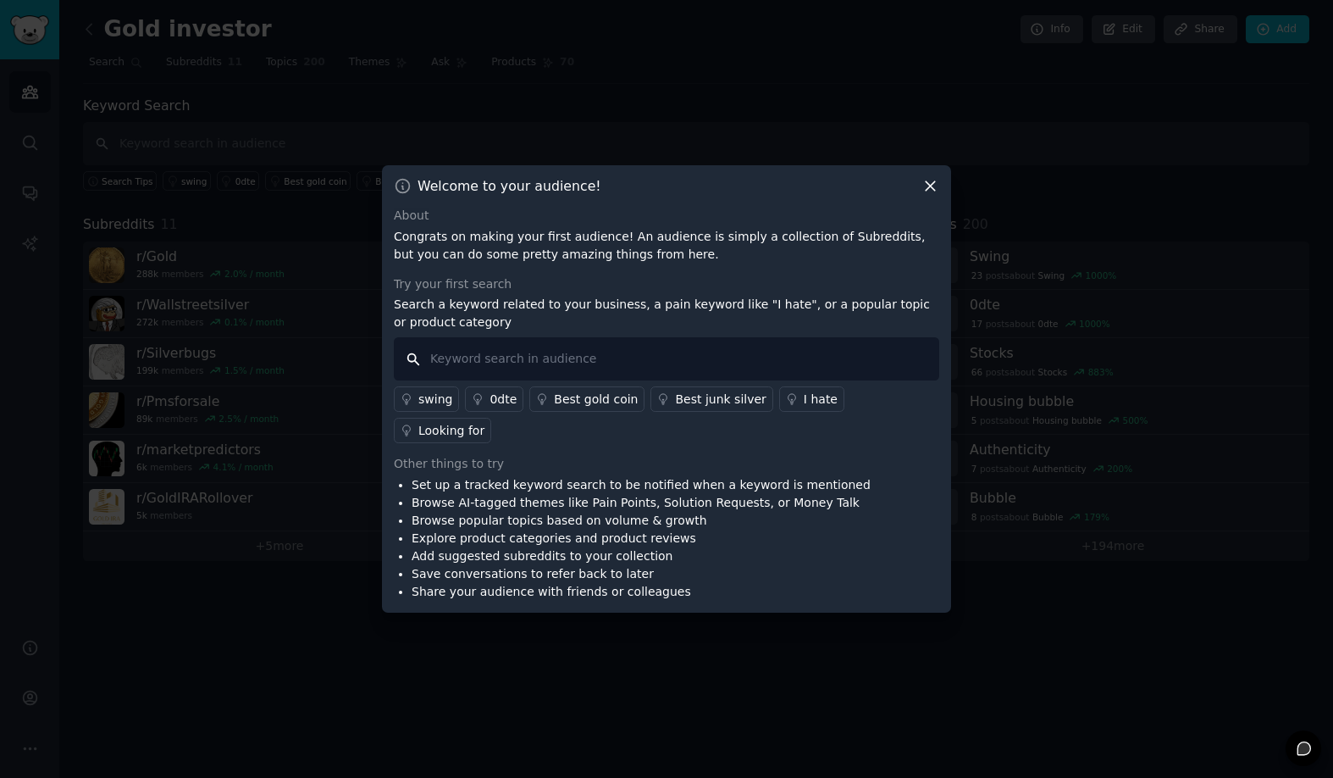
click at [535, 378] on input "text" at bounding box center [666, 358] width 545 height 43
type input "Why?"
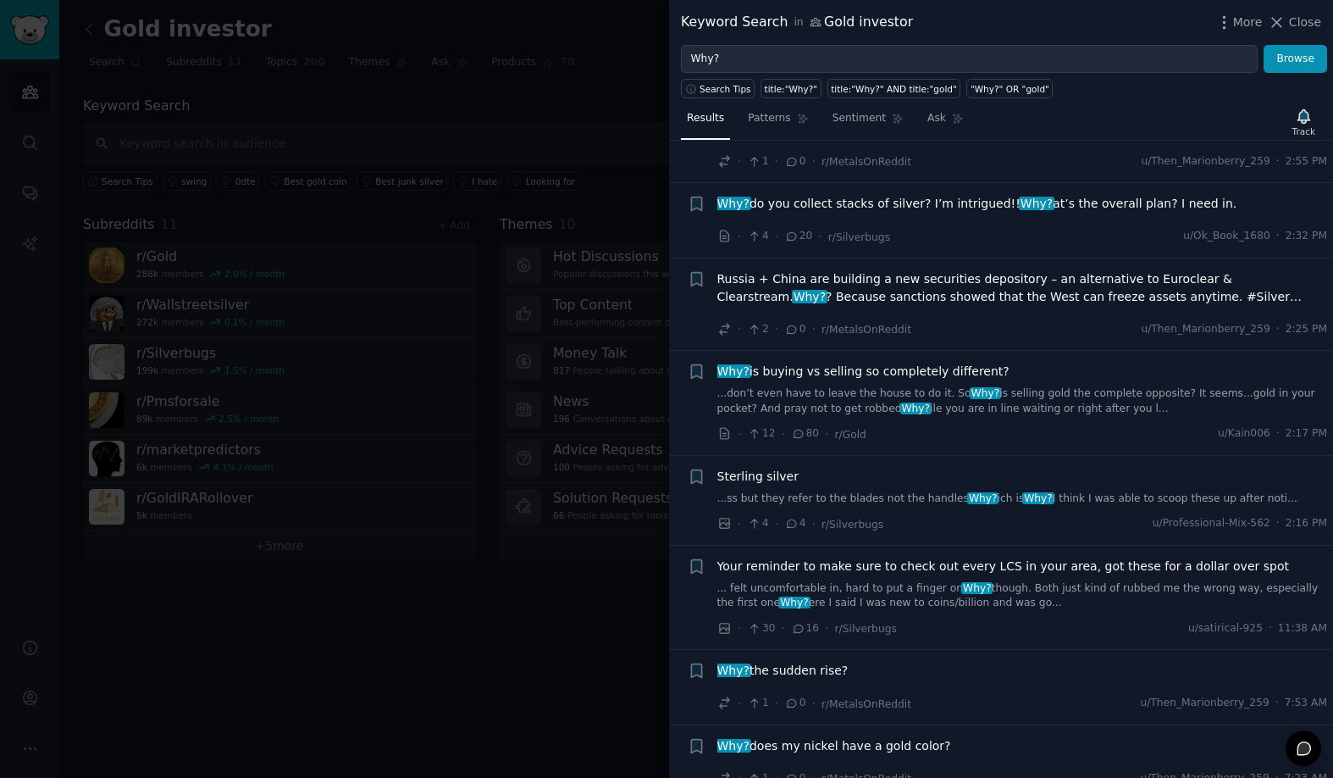
scroll to position [258, 0]
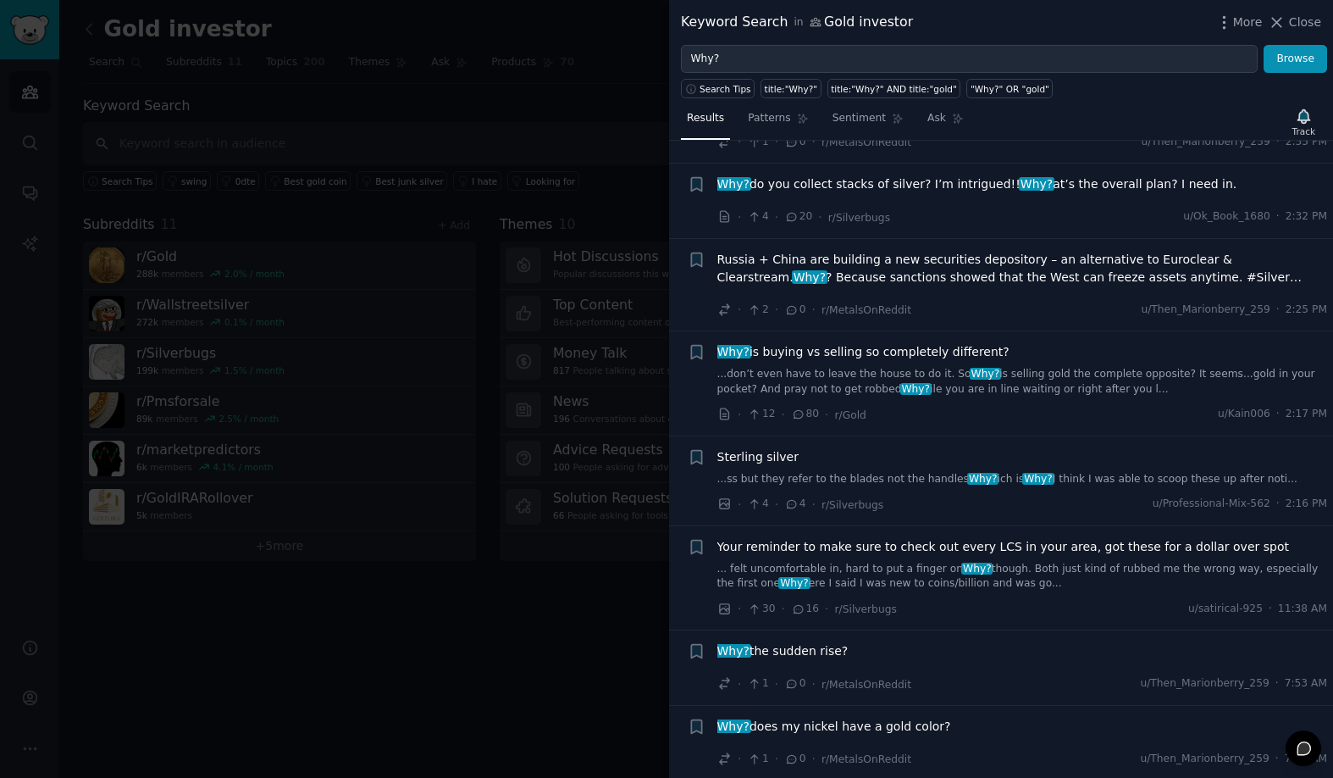
click at [537, 114] on div at bounding box center [666, 389] width 1333 height 778
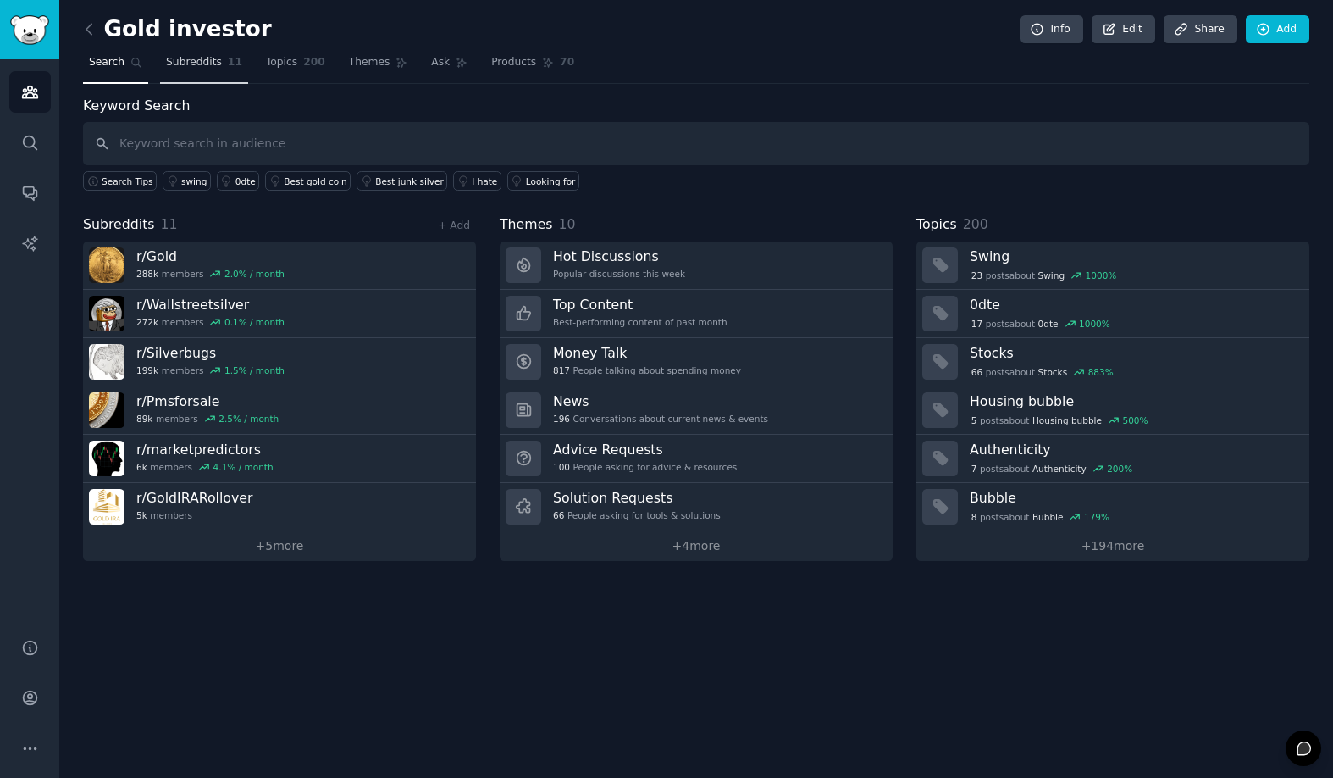
click at [212, 62] on span "Subreddits" at bounding box center [194, 62] width 56 height 15
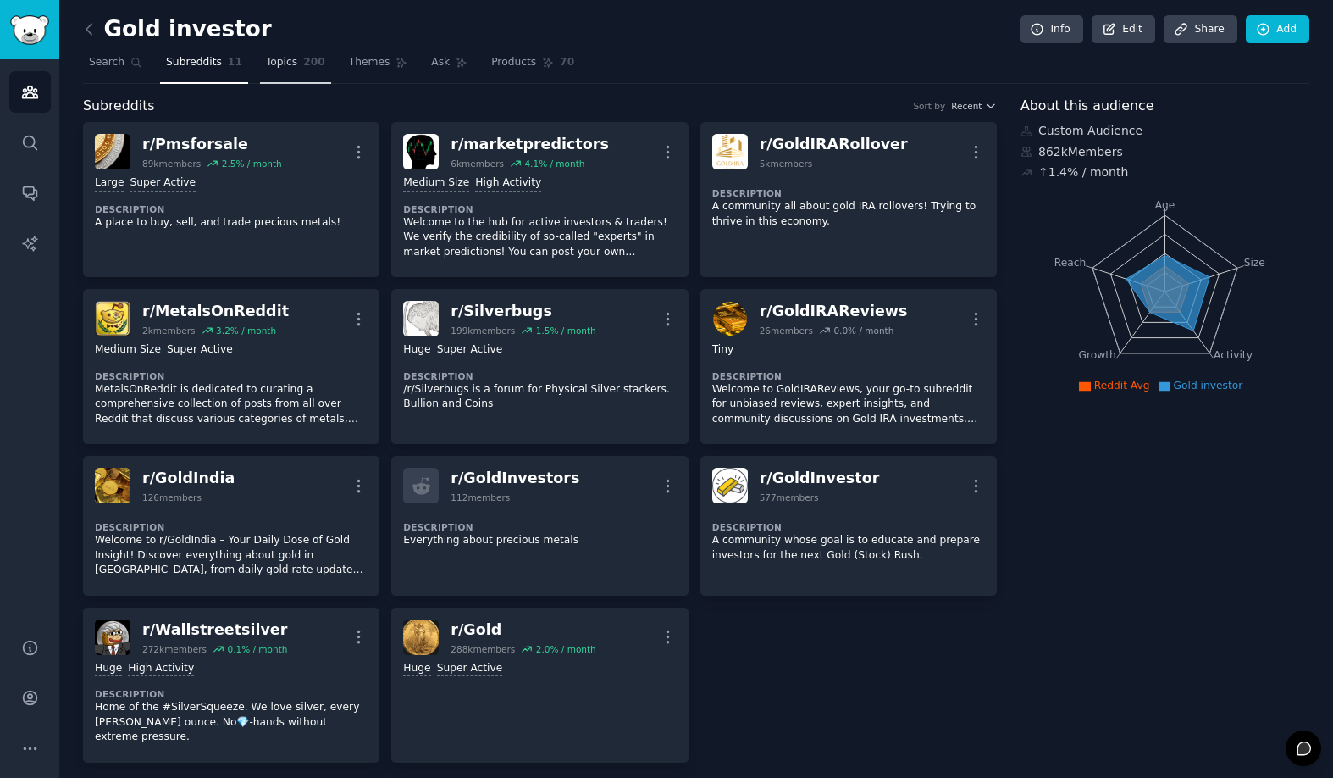
click at [276, 67] on span "Topics" at bounding box center [281, 62] width 31 height 15
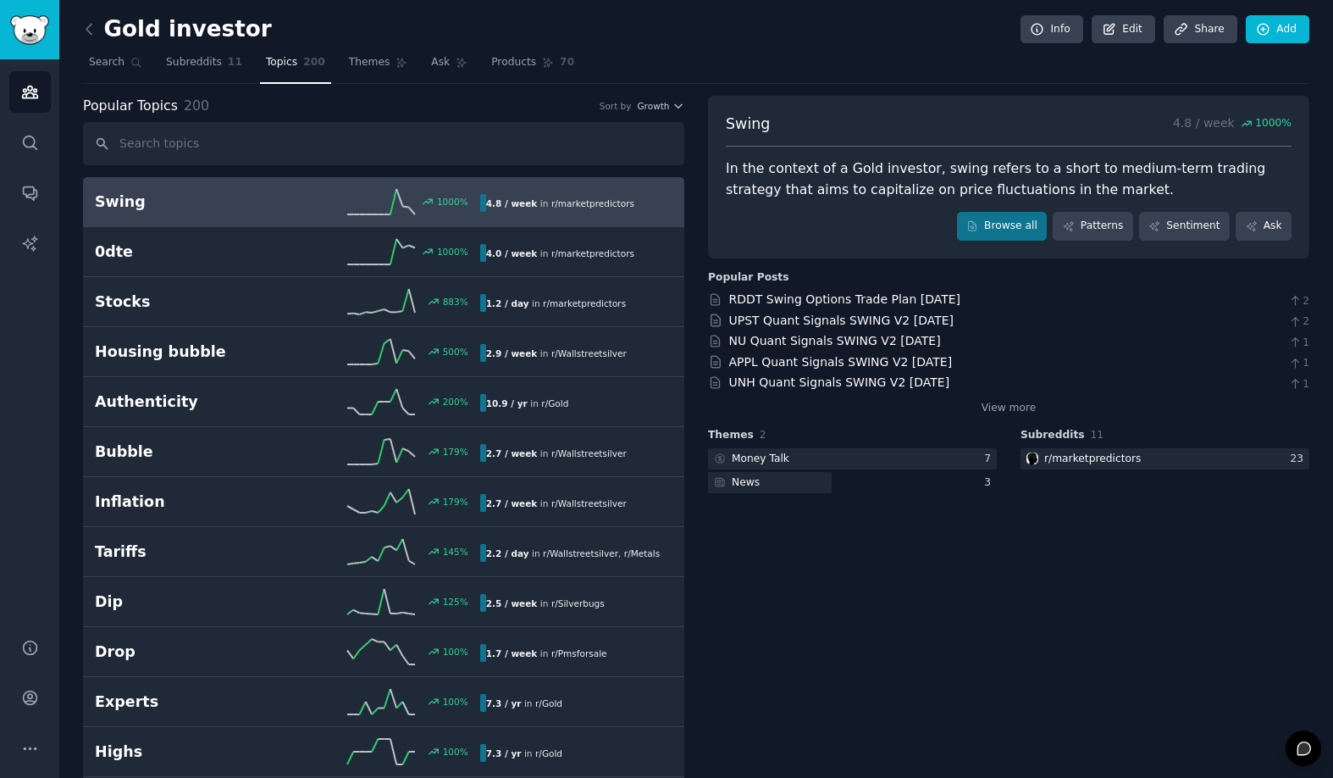
click at [843, 167] on div "In the context of a Gold investor, swing refers to a short to medium-term tradi…" at bounding box center [1009, 179] width 566 height 42
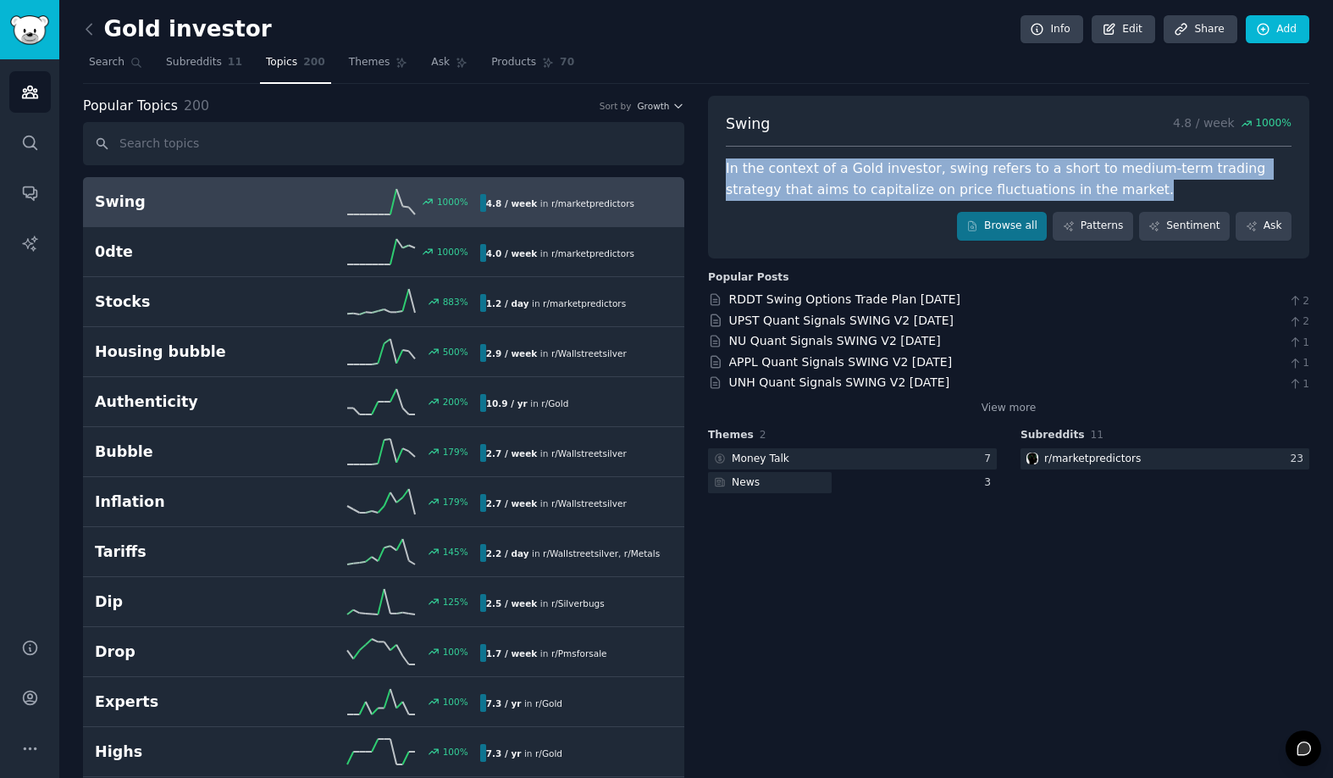
click at [843, 167] on div "In the context of a Gold investor, swing refers to a short to medium-term tradi…" at bounding box center [1009, 179] width 566 height 42
click at [832, 137] on div at bounding box center [832, 137] width 0 height 0
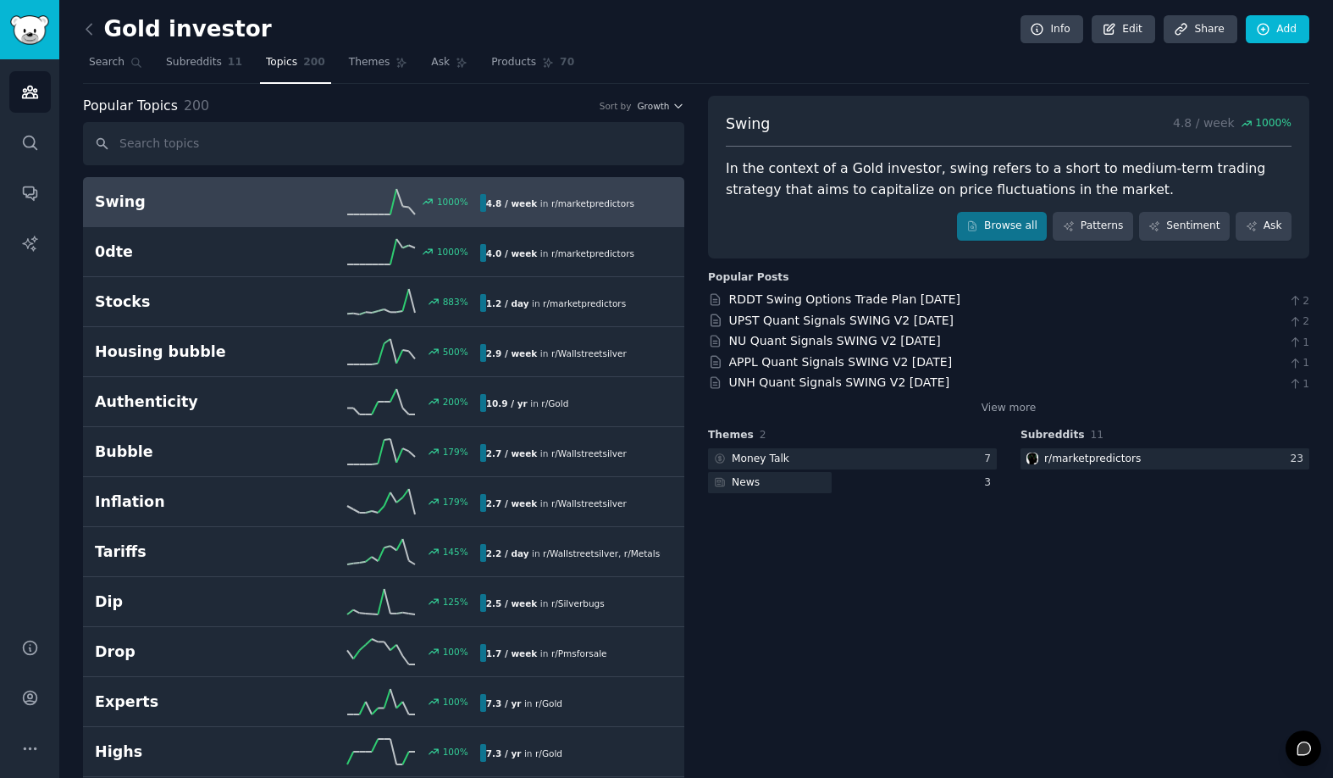
click at [772, 77] on nav "Search Subreddits 11 Topics 200 Themes Ask Products 70" at bounding box center [696, 66] width 1226 height 35
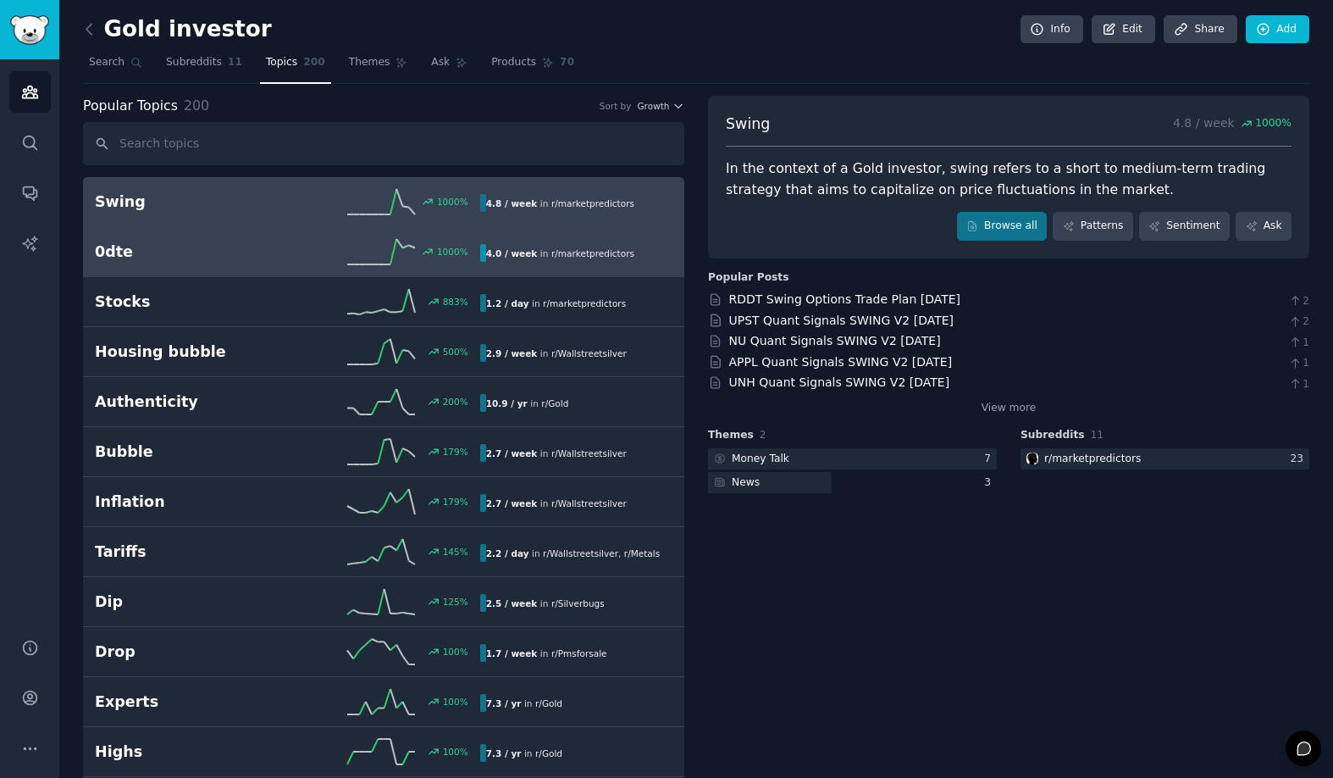
click at [205, 263] on div "0dte 1000 % 4.0 / week in r/ marketpredictors 1000% increase in mentions recent…" at bounding box center [384, 251] width 578 height 25
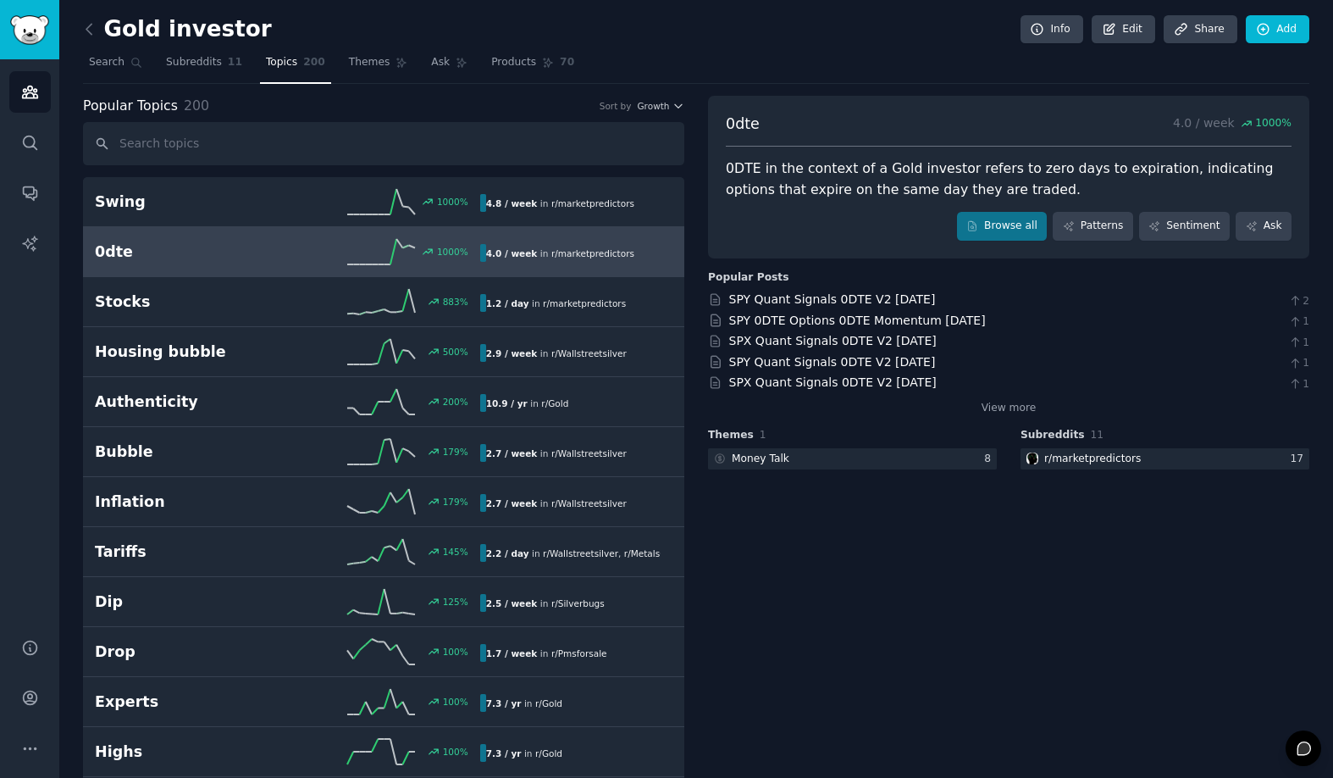
click at [833, 172] on div "0DTE in the context of a Gold investor refers to zero days to expiration, indic…" at bounding box center [1009, 179] width 566 height 42
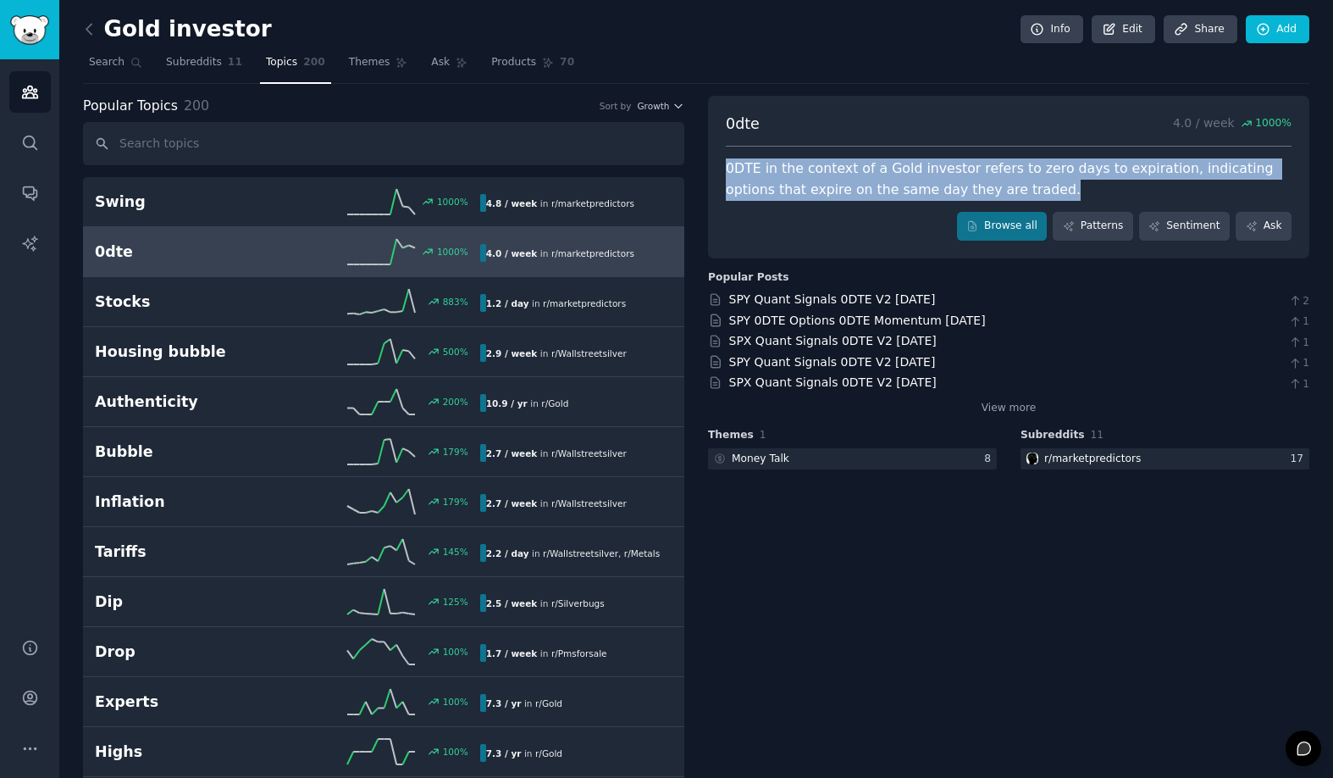
click at [833, 172] on div "0DTE in the context of a Gold investor refers to zero days to expiration, indic…" at bounding box center [1009, 179] width 566 height 42
click at [822, 137] on div at bounding box center [822, 137] width 0 height 0
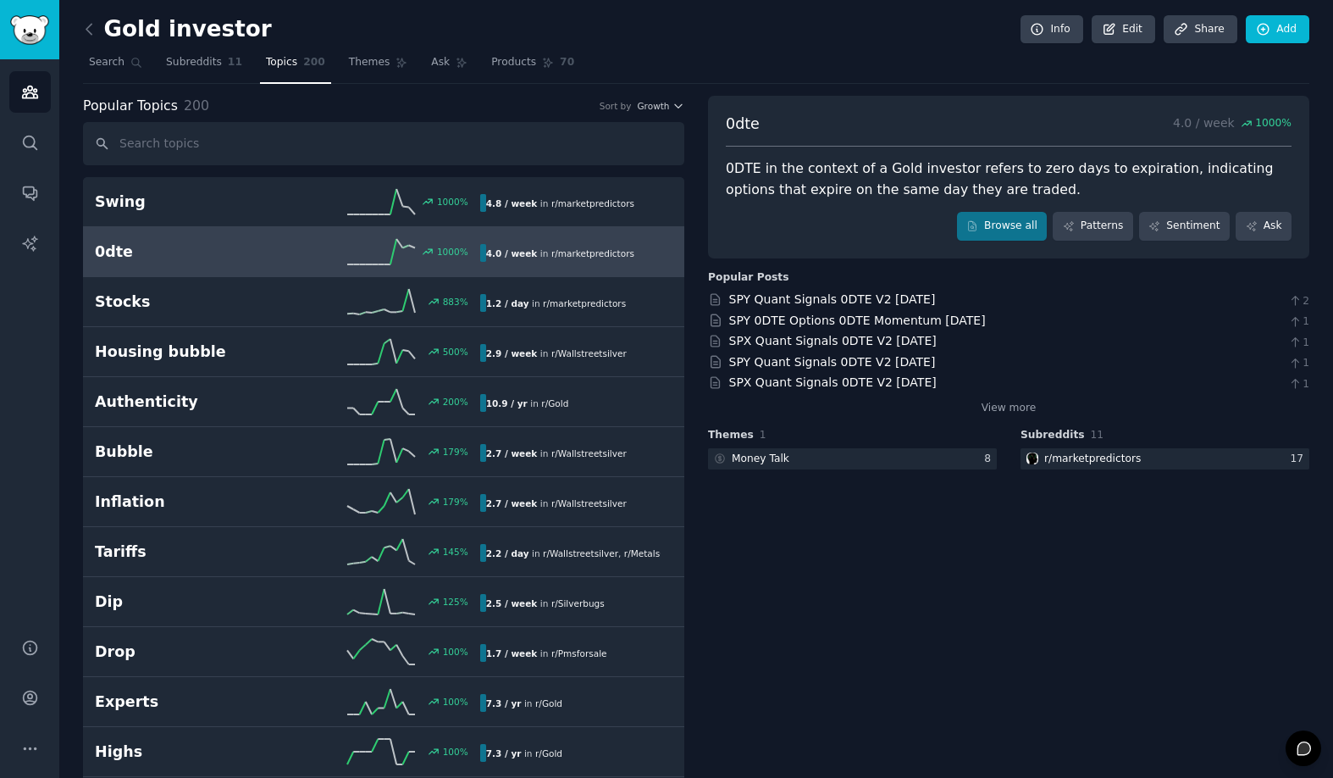
click at [362, 63] on span "Themes" at bounding box center [370, 62] width 42 height 15
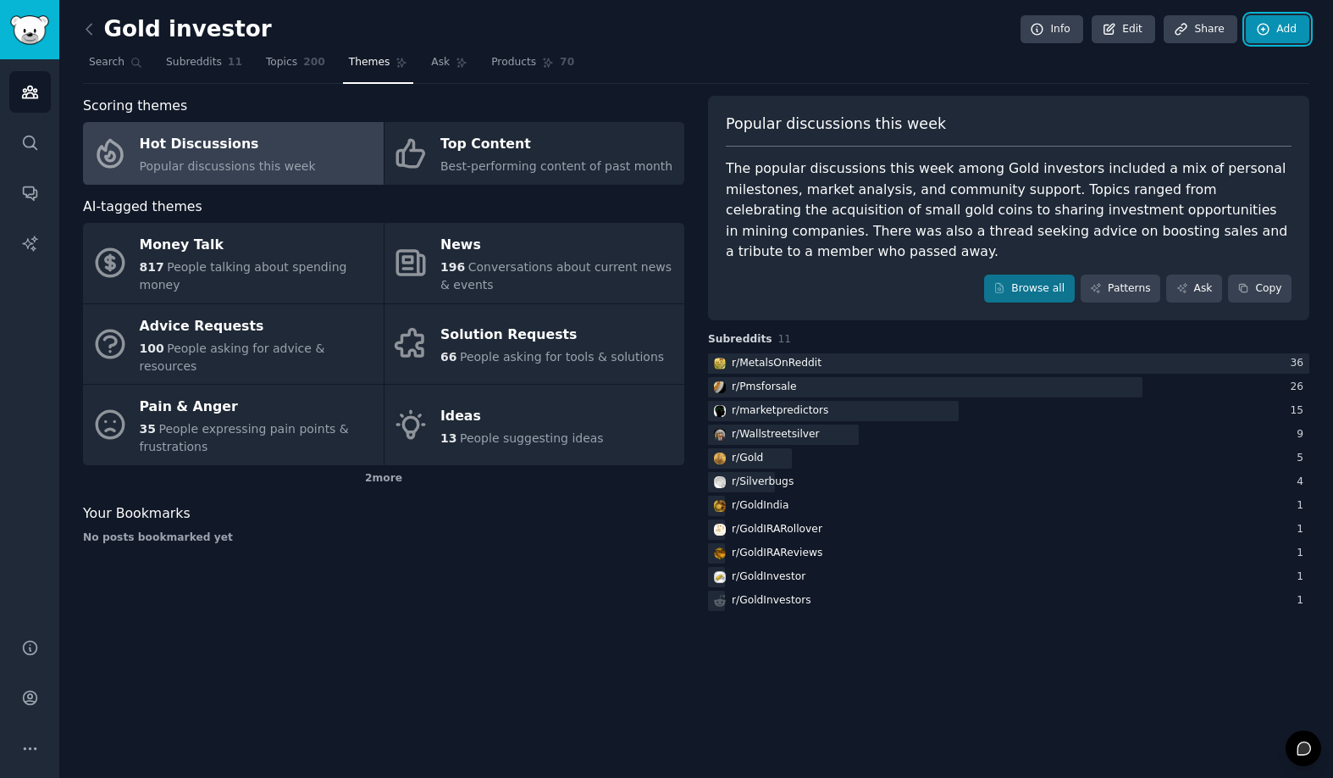
click at [1289, 24] on link "Add" at bounding box center [1278, 29] width 64 height 29
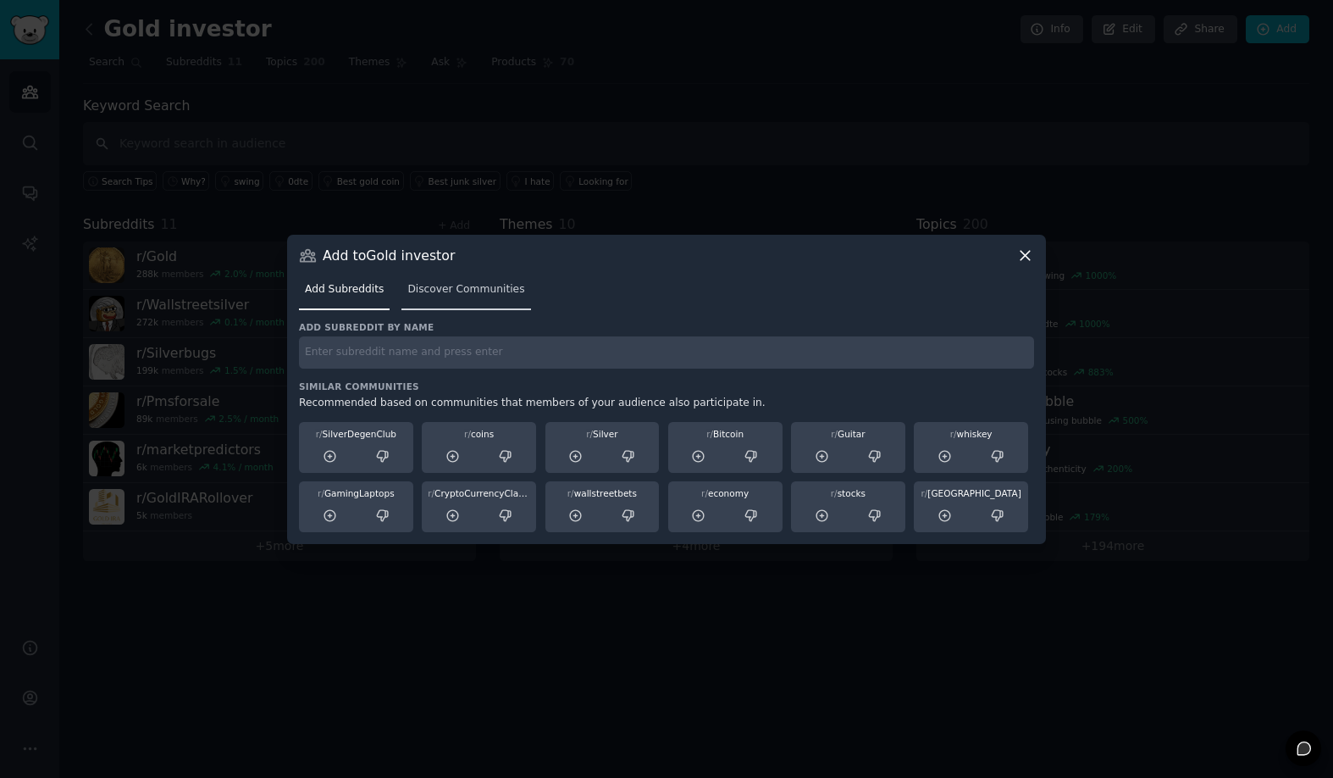
click at [462, 282] on span "Discover Communities" at bounding box center [465, 289] width 117 height 15
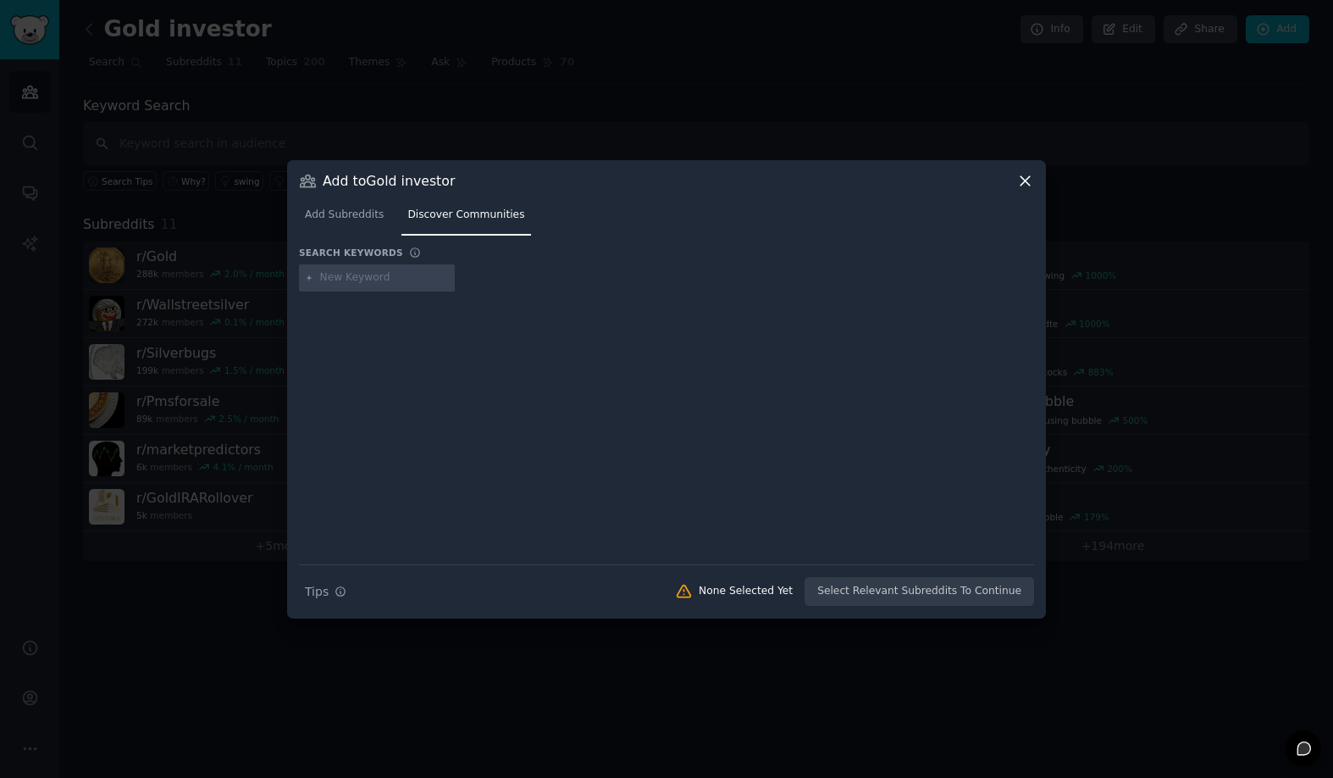
click at [1033, 181] on icon at bounding box center [1025, 181] width 18 height 18
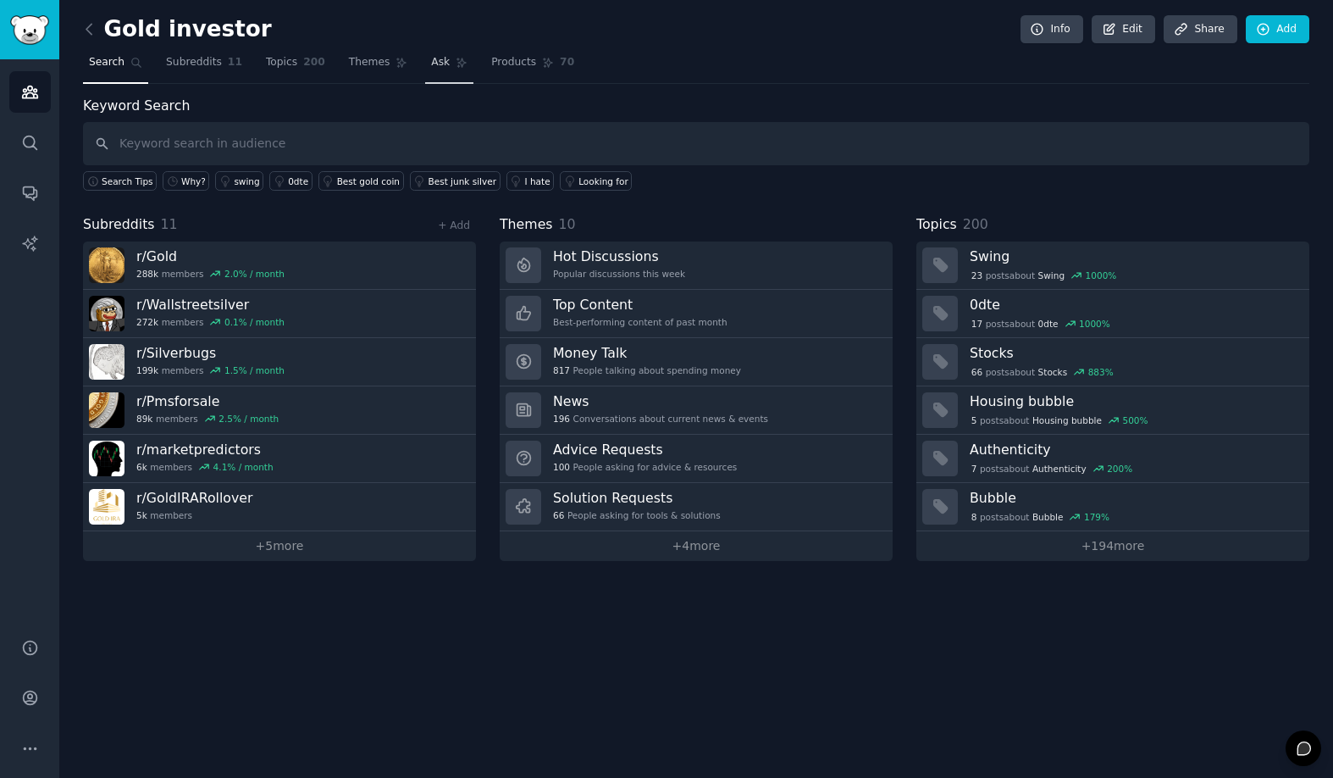
click at [433, 69] on span "Ask" at bounding box center [440, 62] width 19 height 15
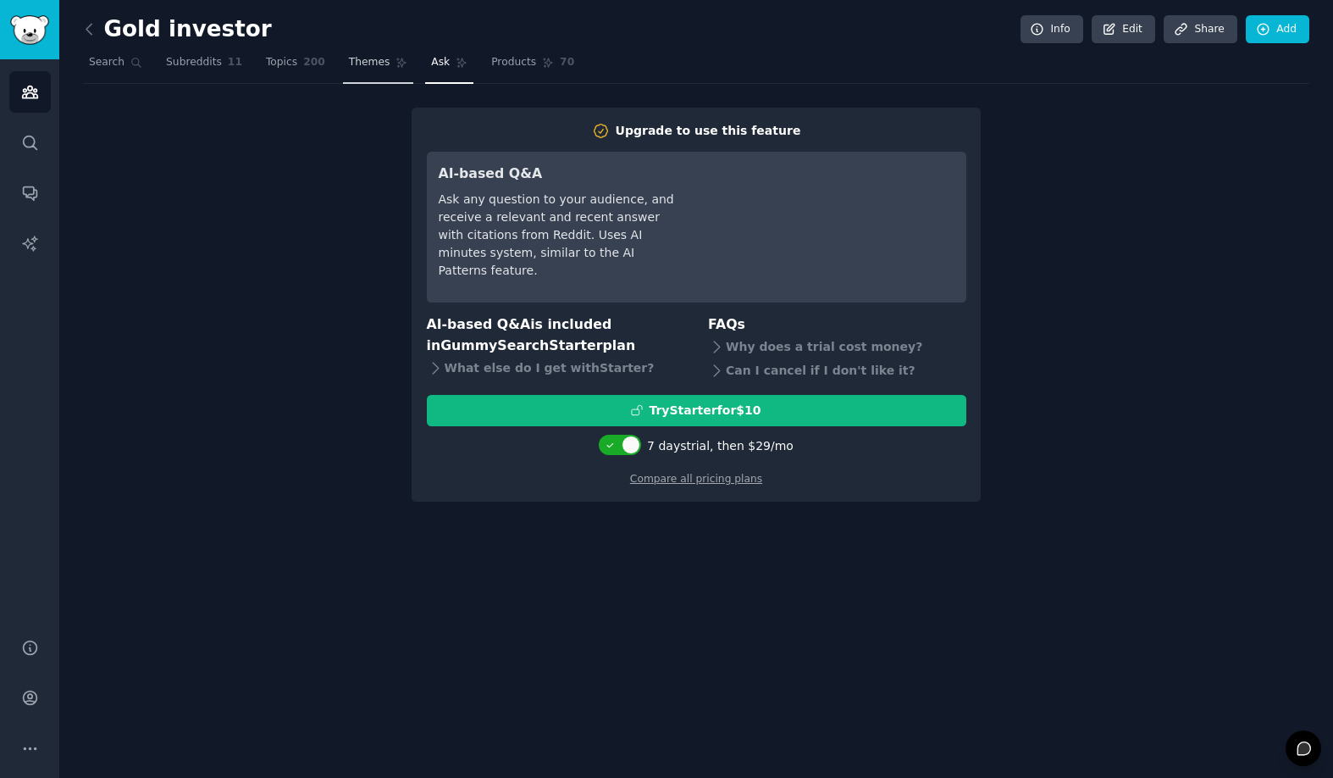
click at [378, 65] on span "Themes" at bounding box center [370, 62] width 42 height 15
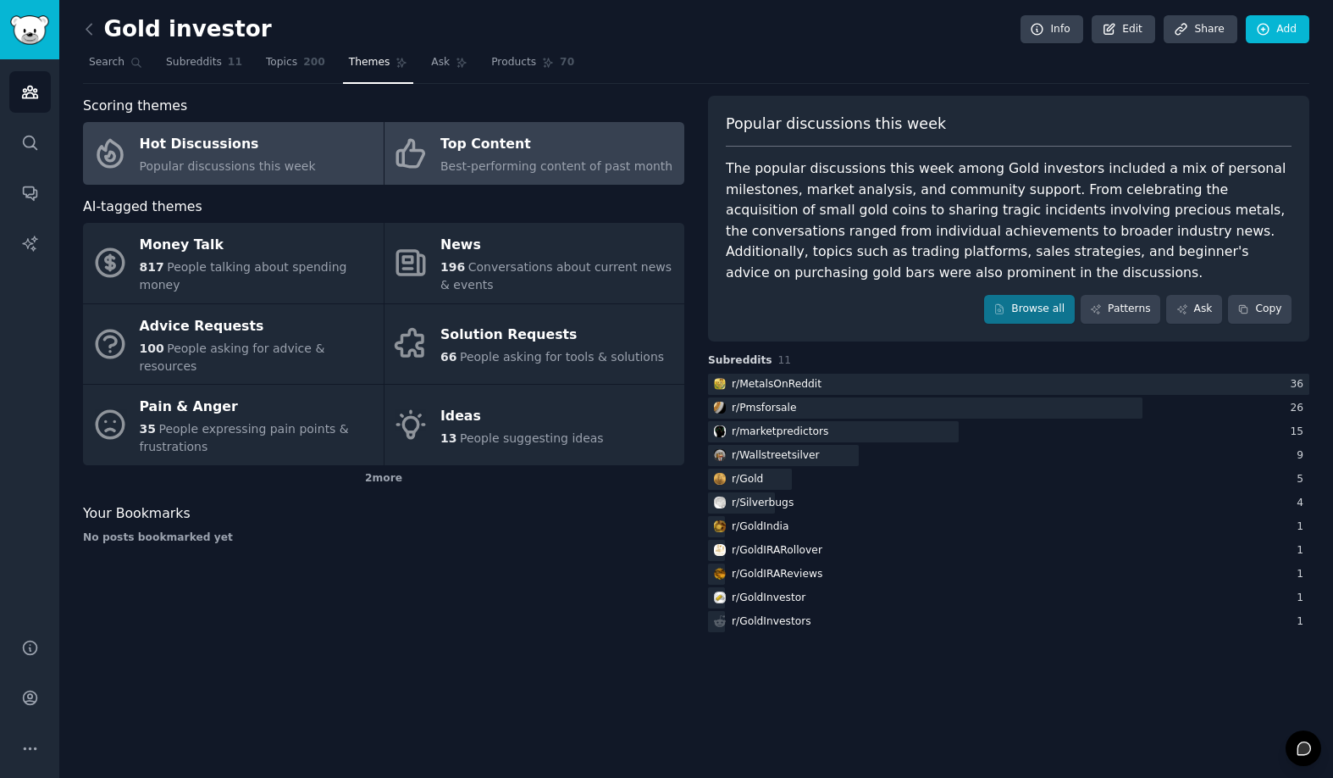
click at [457, 155] on div "Top Content" at bounding box center [556, 144] width 232 height 27
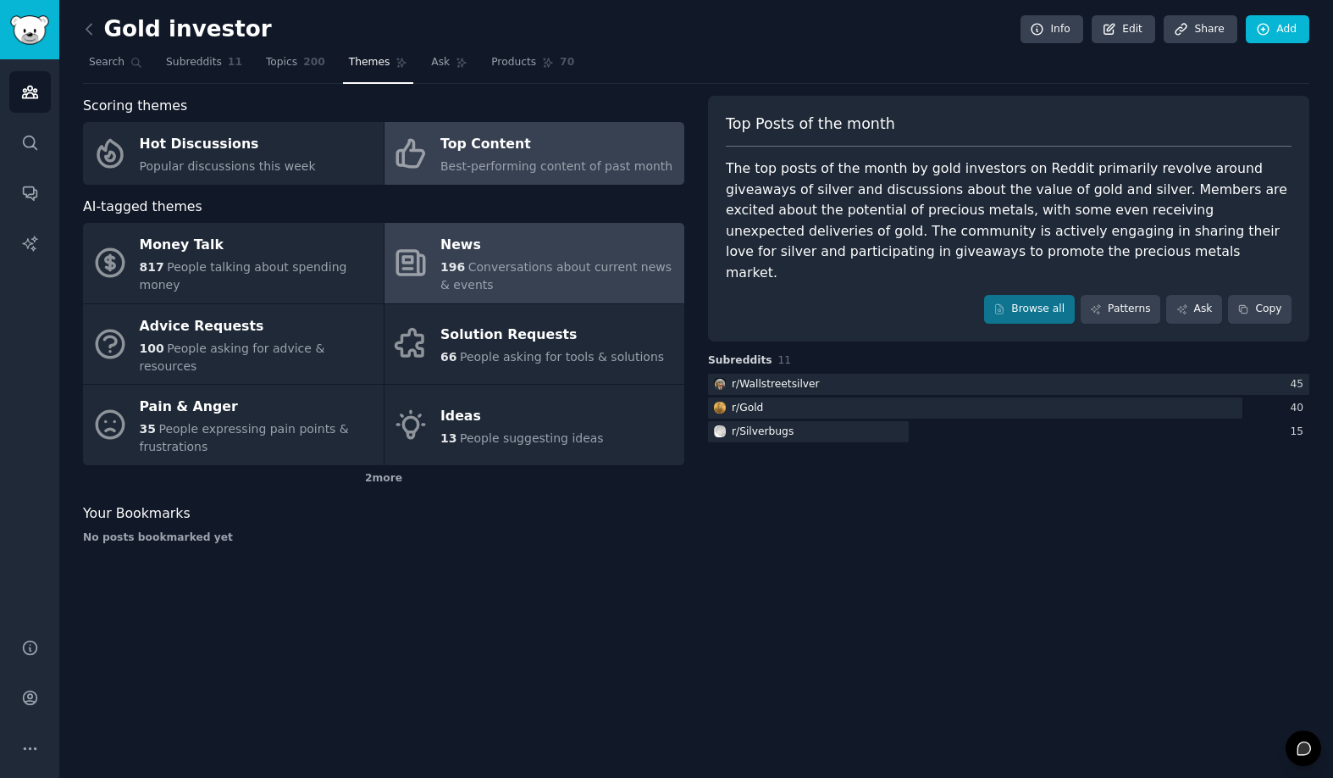
click at [487, 263] on span "Conversations about current news & events" at bounding box center [555, 275] width 231 height 31
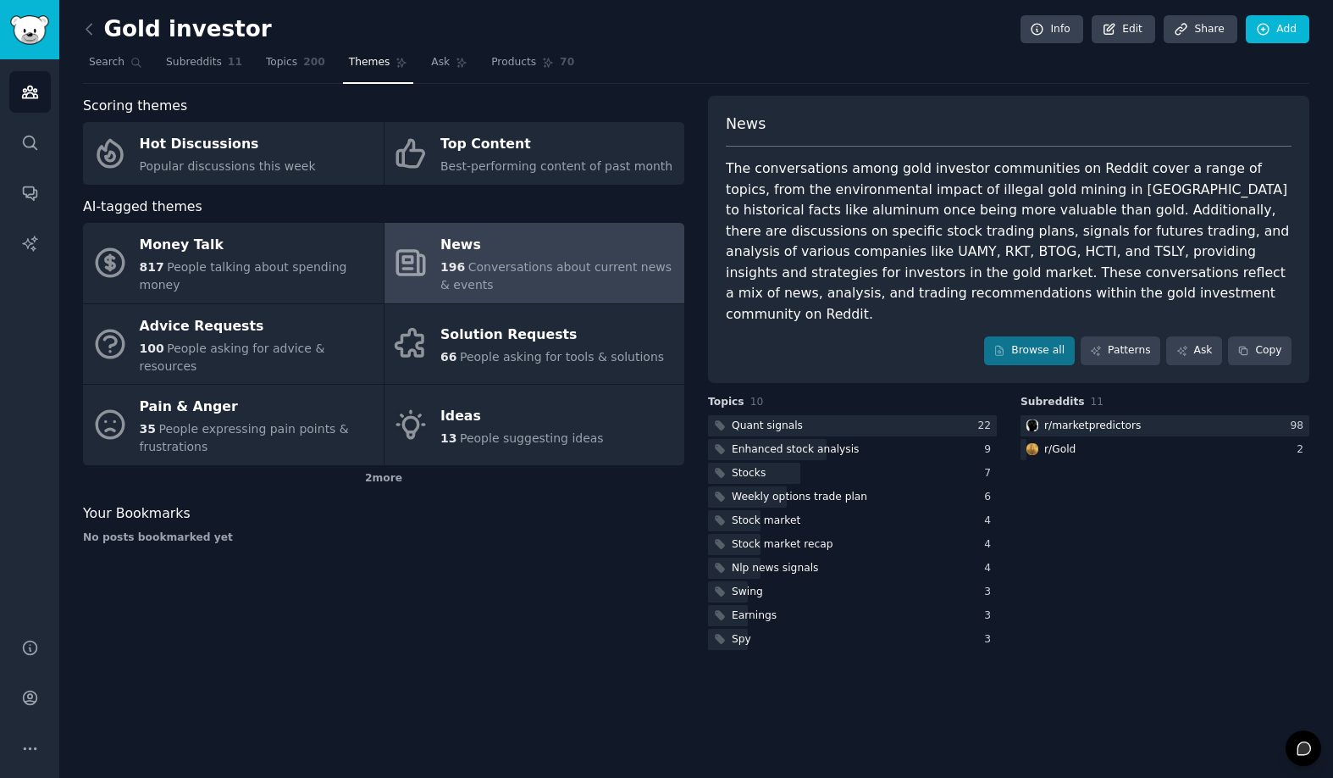
click at [833, 192] on div "The conversations among gold investor communities on Reddit cover a range of to…" at bounding box center [1009, 241] width 566 height 166
click at [833, 191] on div "The conversations among gold investor communities on Reddit cover a range of to…" at bounding box center [1009, 241] width 566 height 166
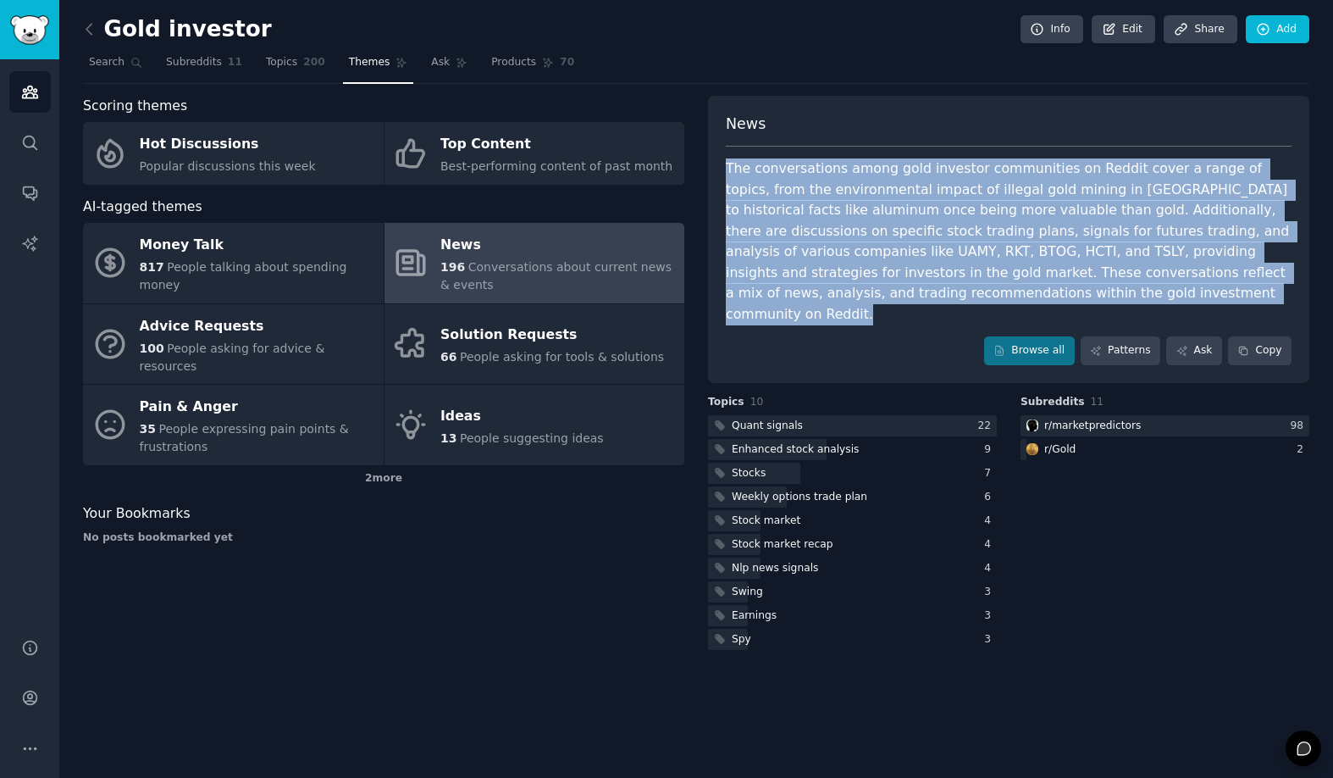
click at [833, 191] on div "The conversations among gold investor communities on Reddit cover a range of to…" at bounding box center [1009, 241] width 566 height 166
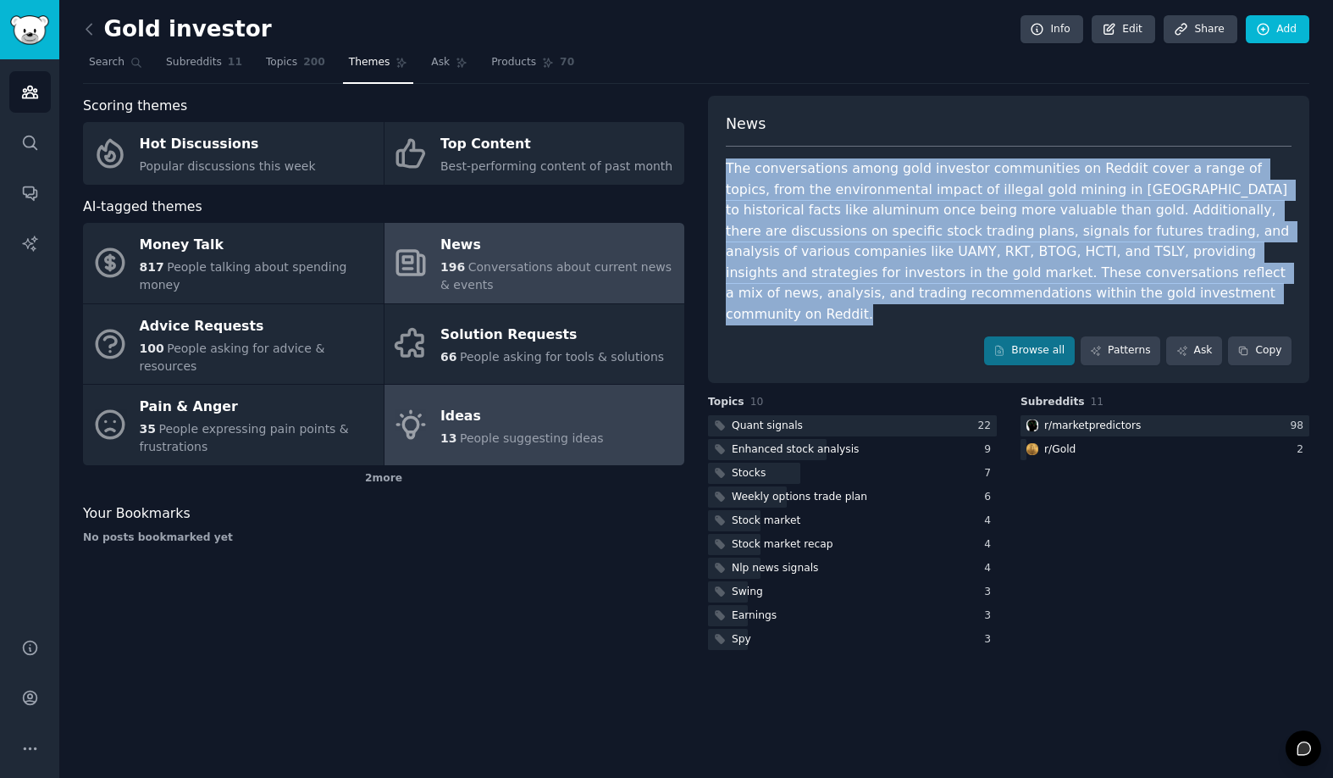
click at [562, 402] on div "Ideas" at bounding box center [521, 415] width 163 height 27
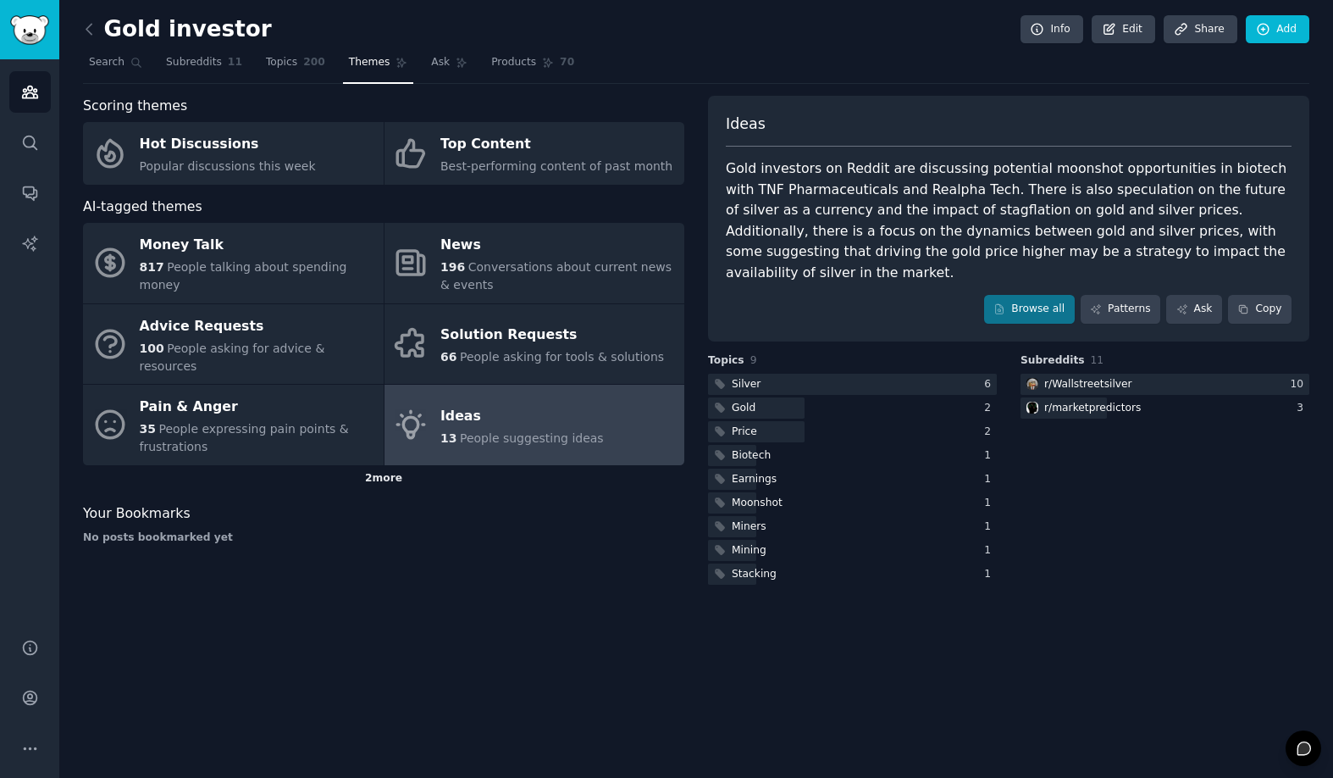
click at [380, 465] on div "2 more" at bounding box center [383, 478] width 601 height 27
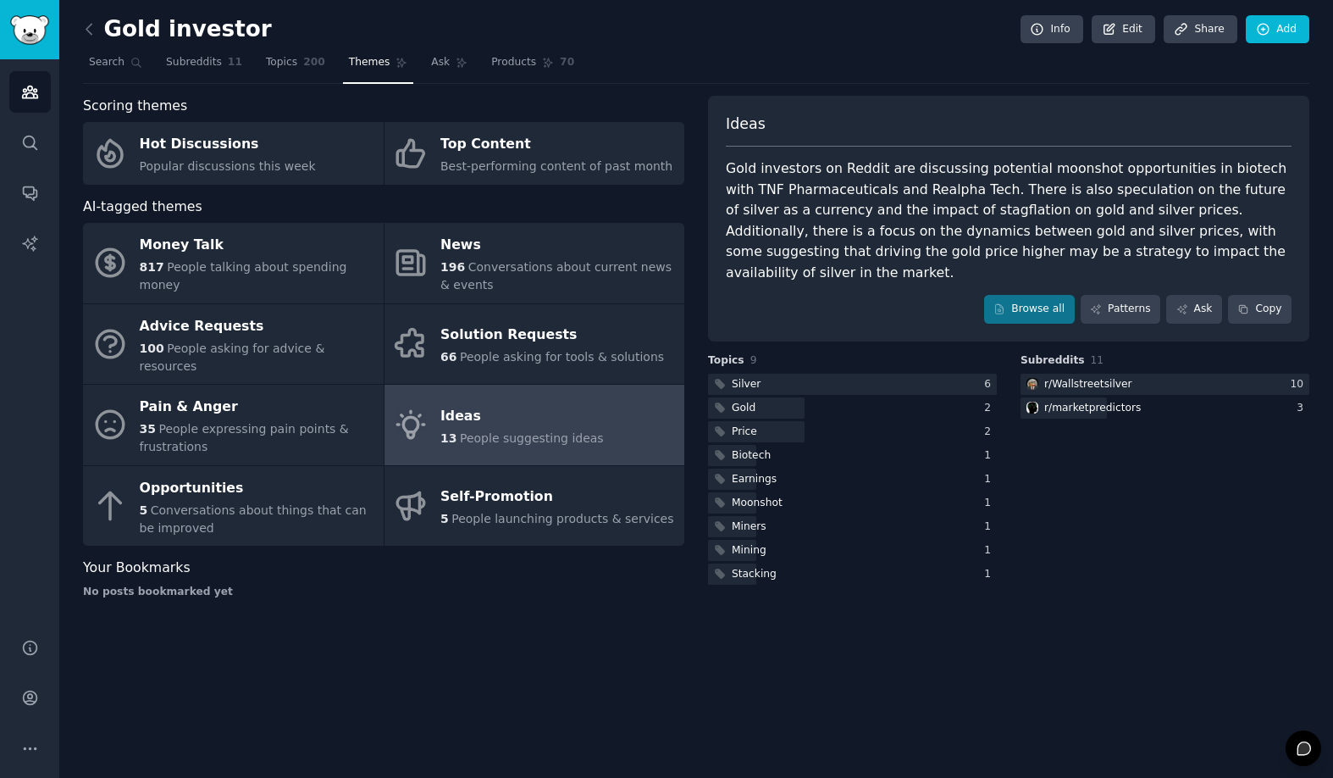
click at [933, 191] on div "Gold investors on Reddit are discussing potential moonshot opportunities in bio…" at bounding box center [1009, 220] width 566 height 125
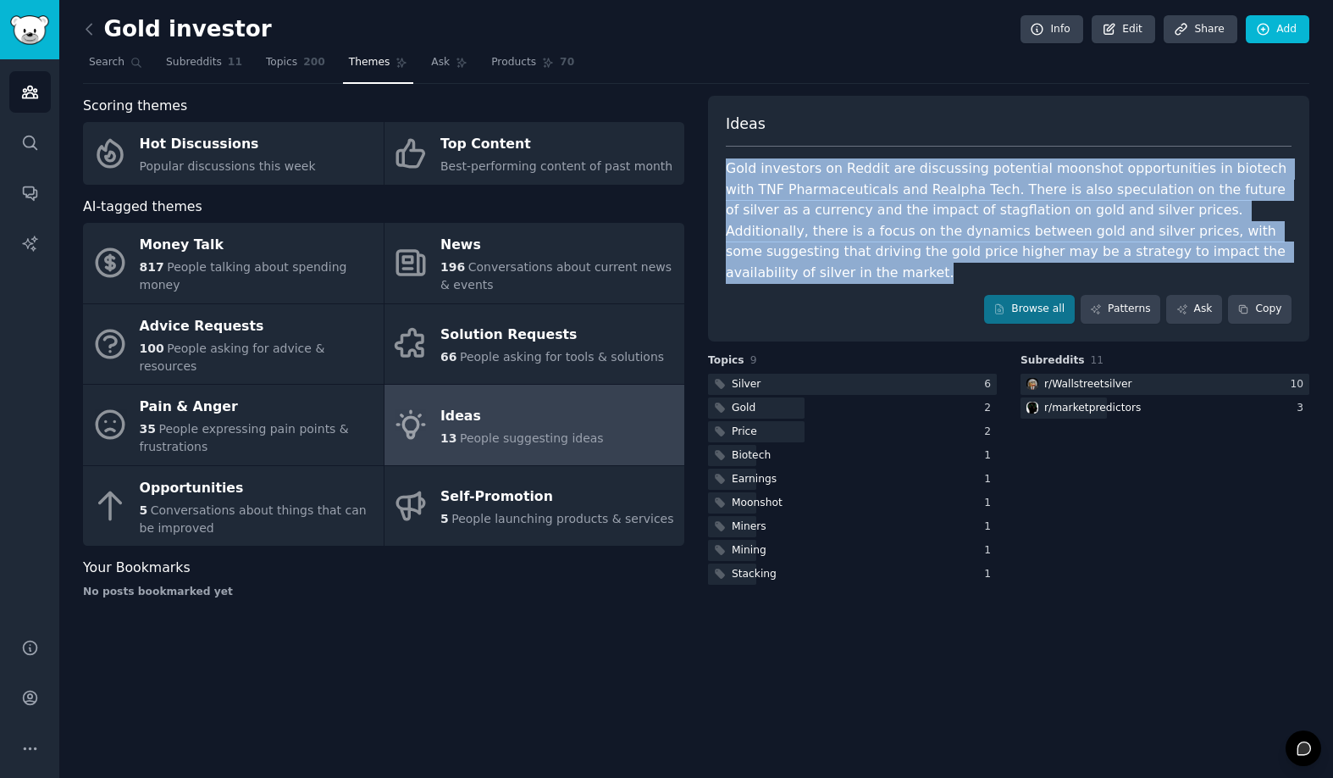
click at [933, 191] on div "Gold investors on Reddit are discussing potential moonshot opportunities in bio…" at bounding box center [1009, 220] width 566 height 125
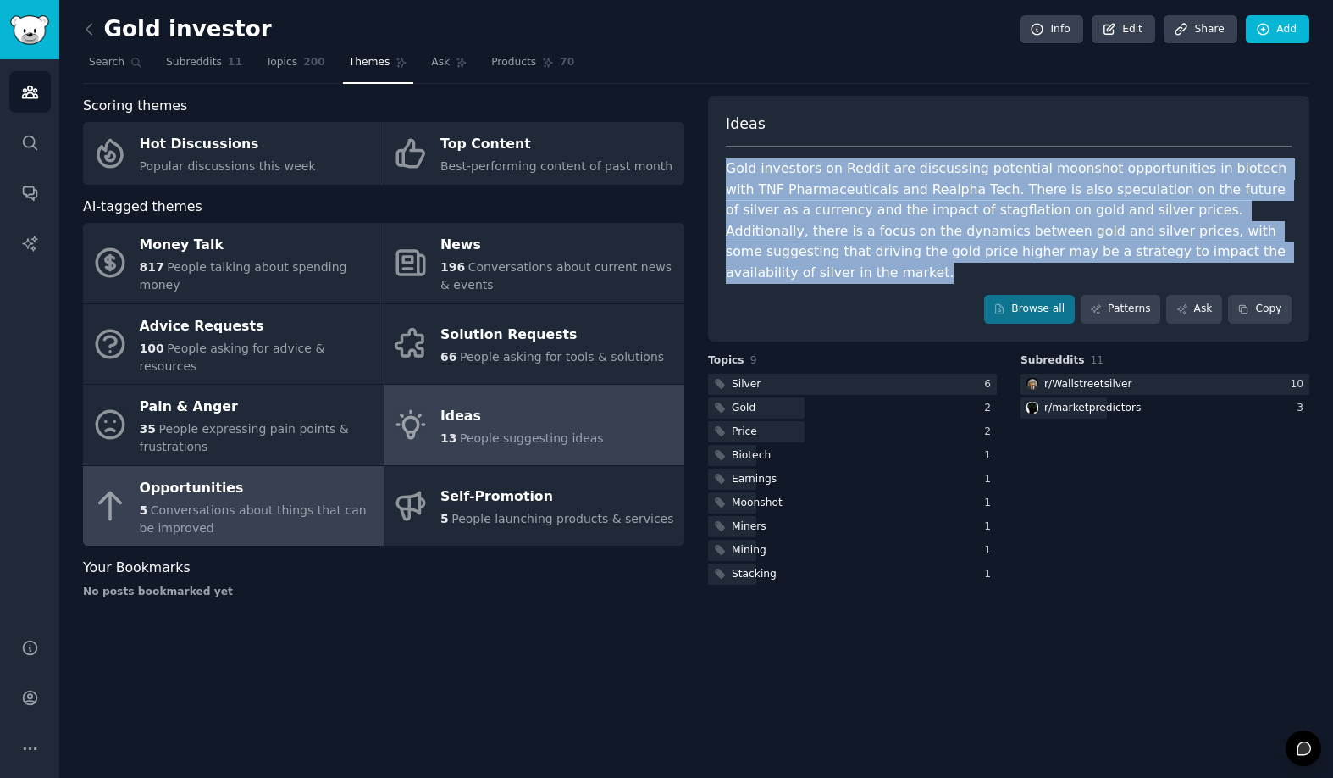
click at [266, 503] on span "Conversations about things that can be improved" at bounding box center [253, 518] width 227 height 31
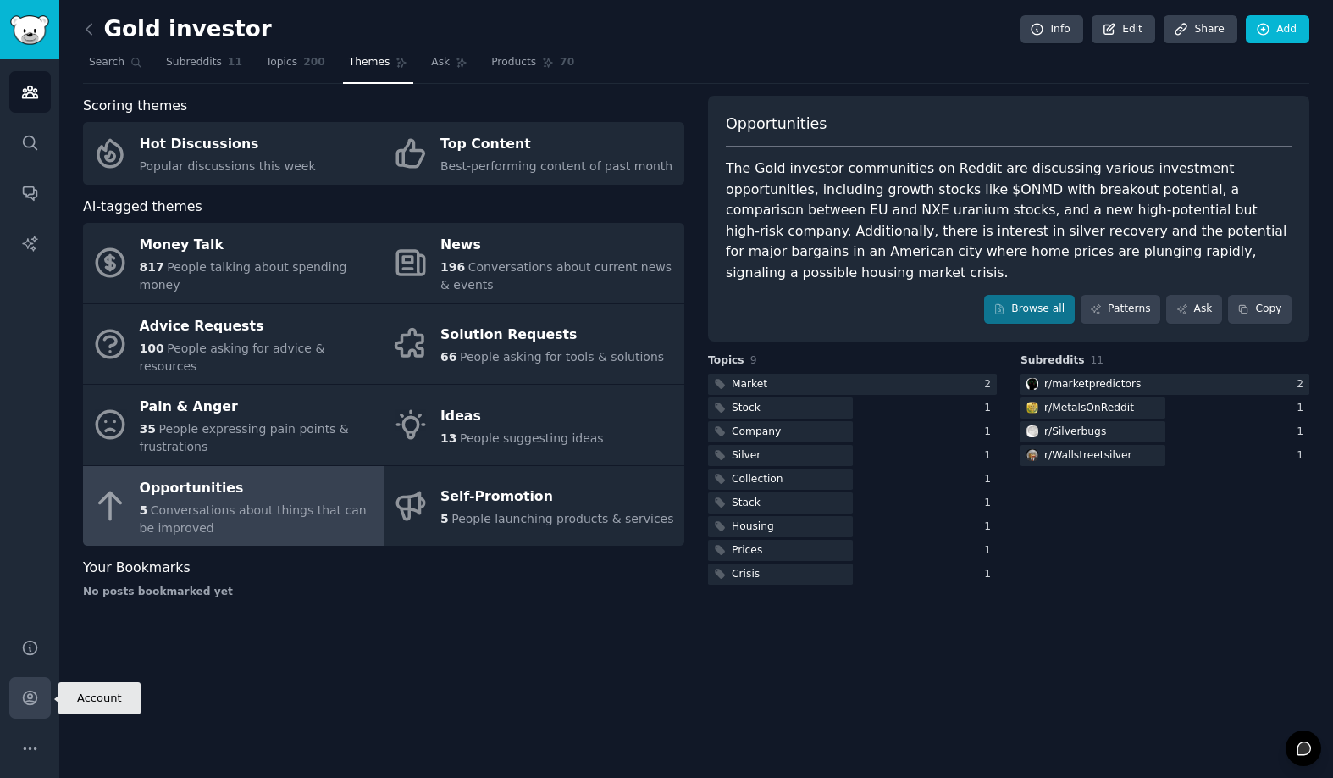
click at [31, 700] on icon "Sidebar" at bounding box center [30, 698] width 14 height 14
